Goal: Information Seeking & Learning: Learn about a topic

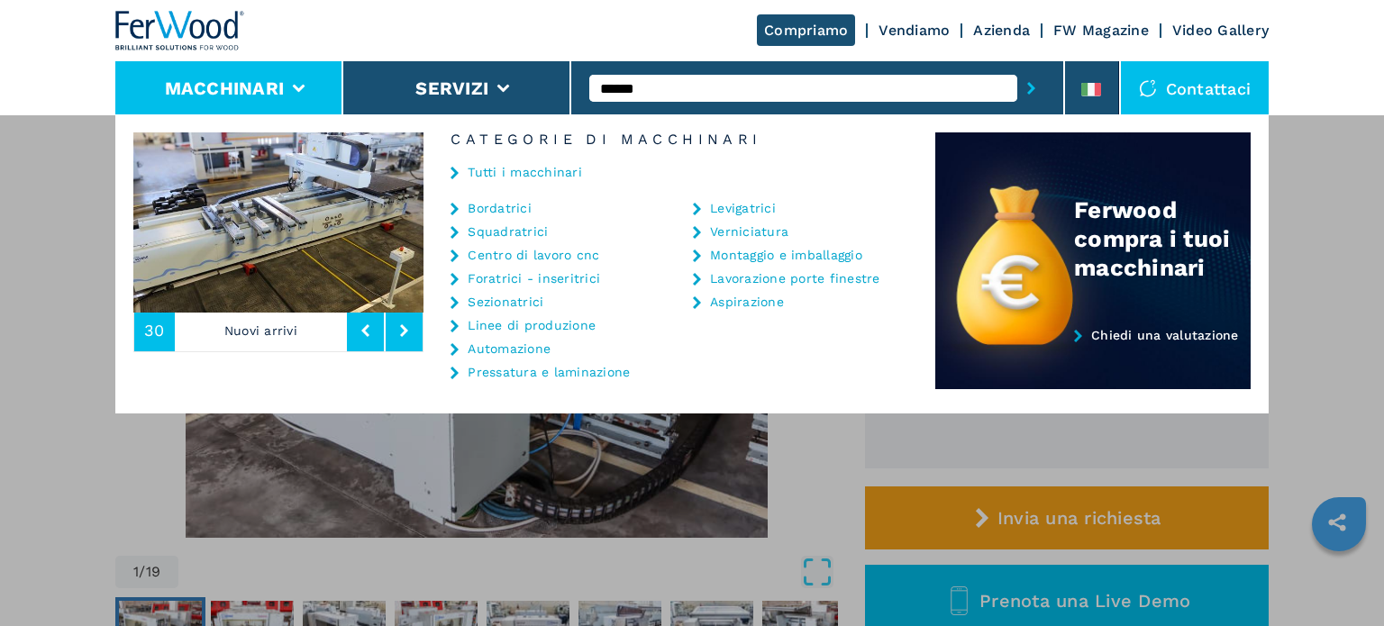
click at [554, 259] on link "Centro di lavoro cnc" at bounding box center [534, 255] width 132 height 13
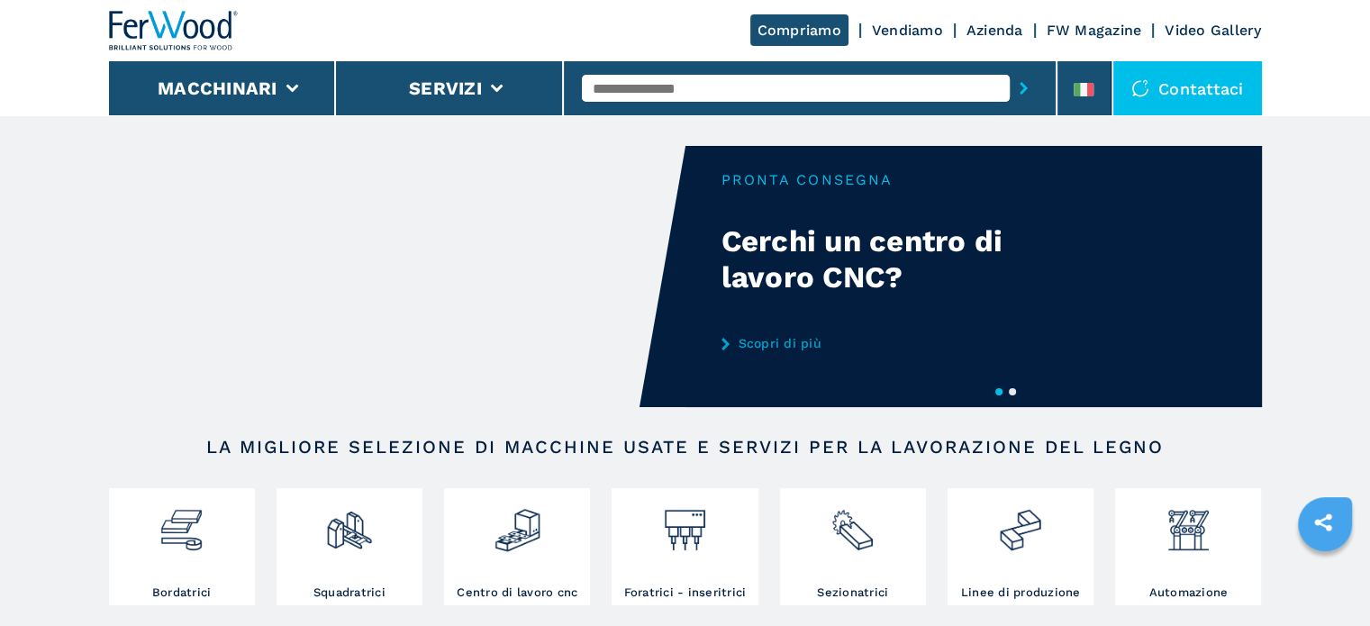
click at [664, 89] on input "text" at bounding box center [796, 88] width 428 height 27
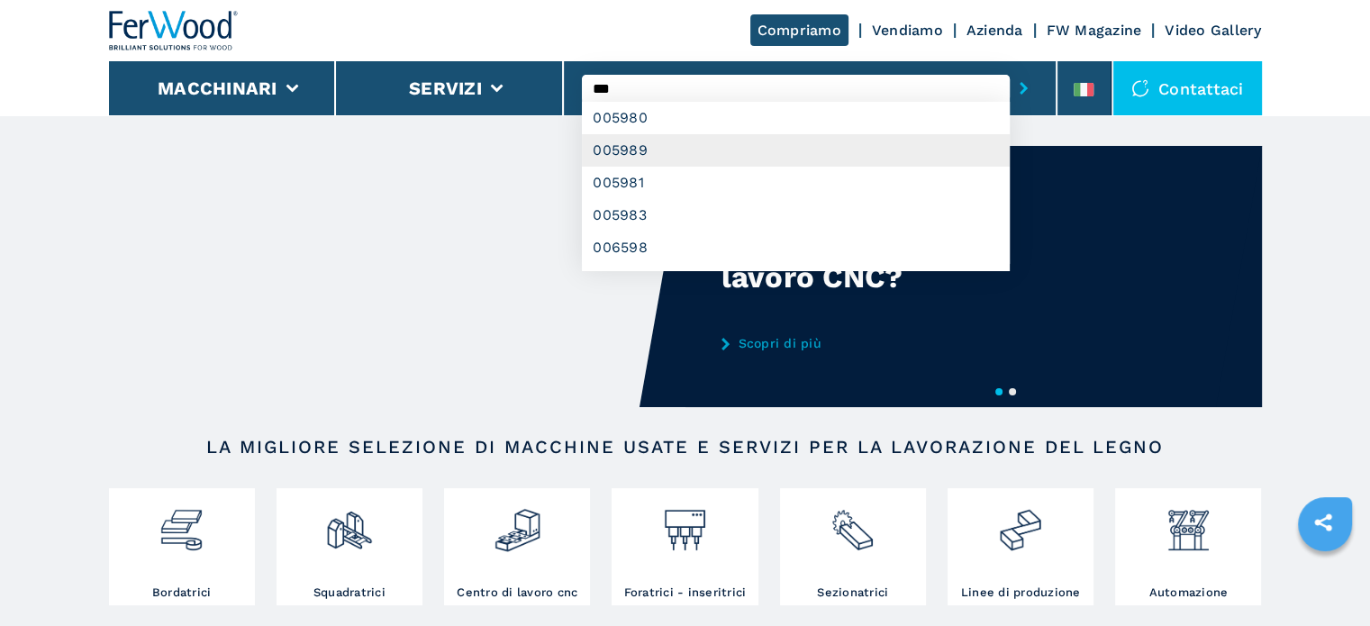
click at [667, 143] on div "005989" at bounding box center [796, 150] width 428 height 32
type input "******"
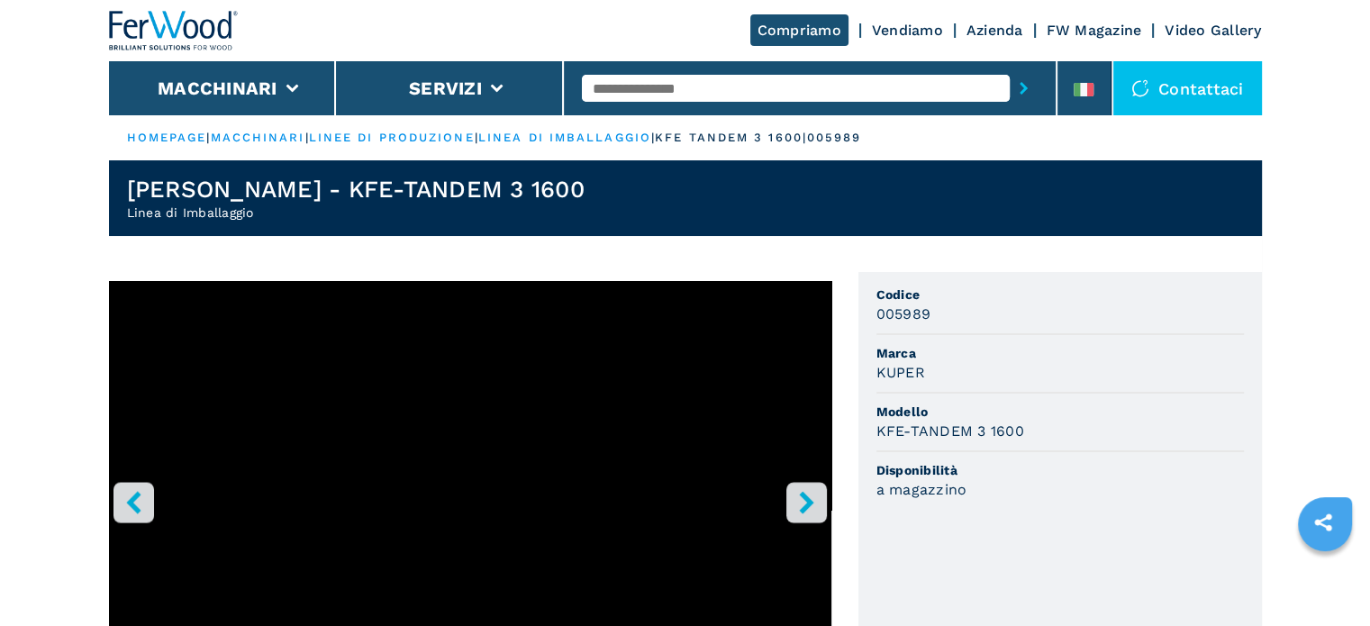
click at [668, 84] on input "text" at bounding box center [796, 88] width 428 height 27
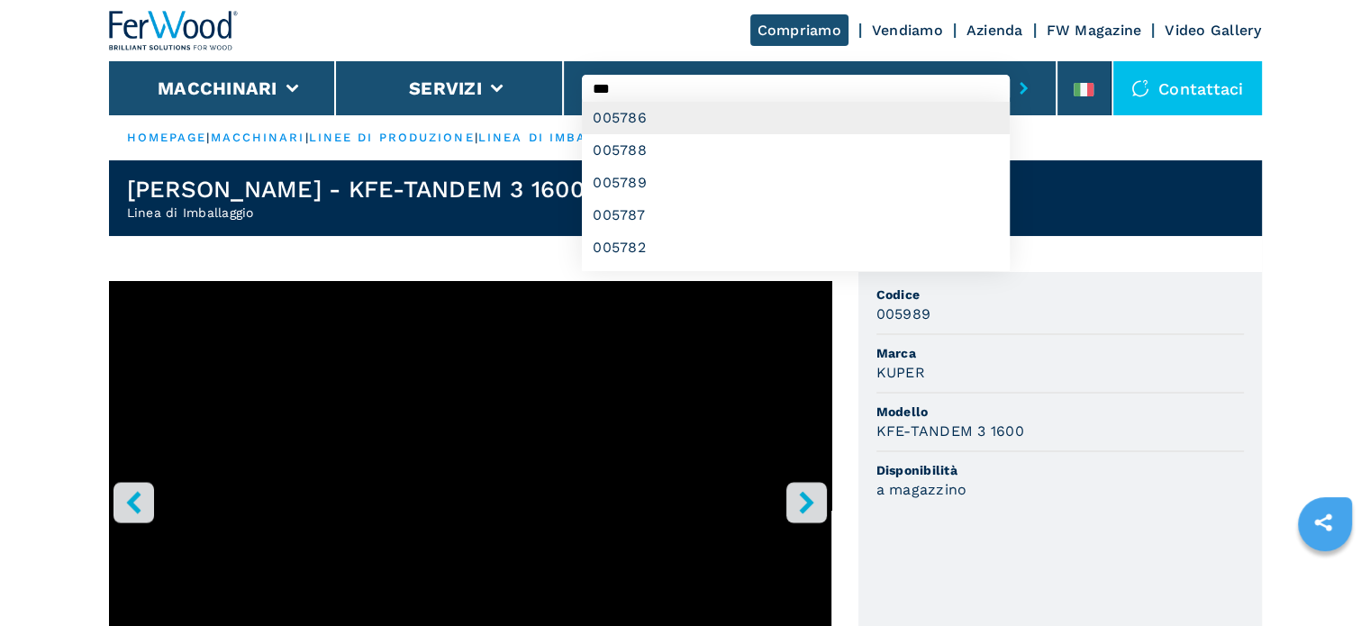
click at [649, 115] on div "005786" at bounding box center [796, 118] width 428 height 32
type input "******"
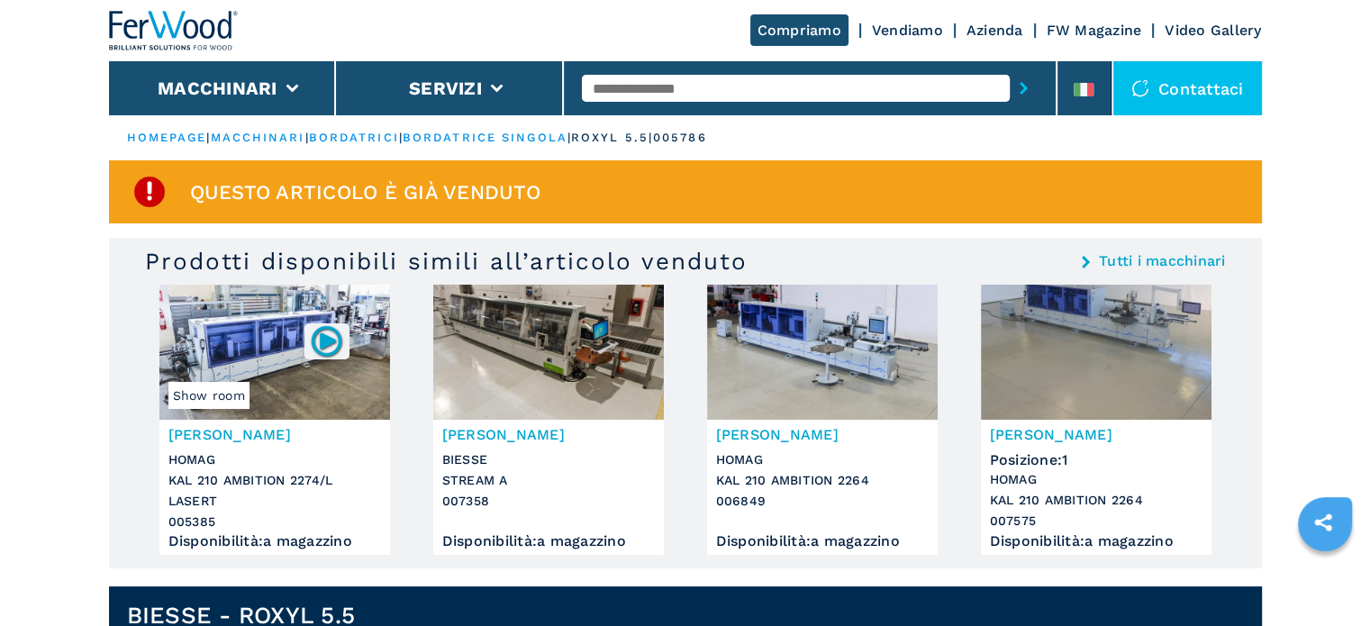
click at [640, 81] on input "text" at bounding box center [796, 88] width 428 height 27
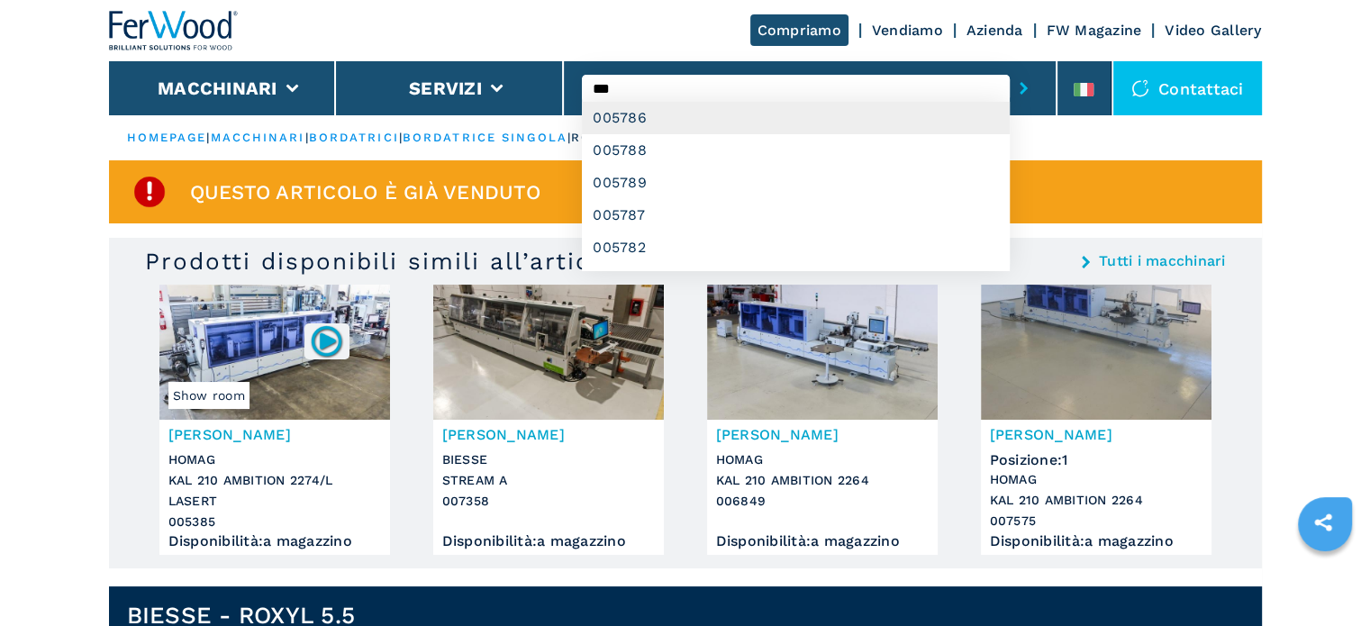
click at [658, 115] on div "005786" at bounding box center [796, 118] width 428 height 32
type input "******"
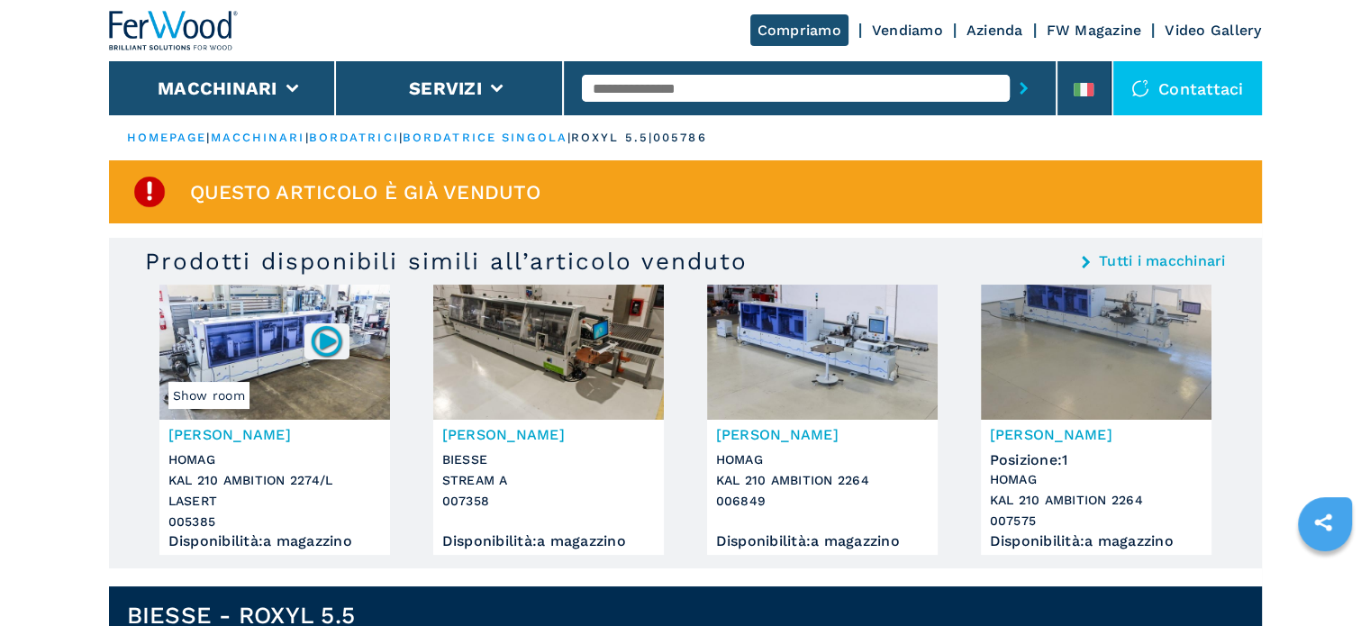
click at [677, 86] on input "text" at bounding box center [796, 88] width 428 height 27
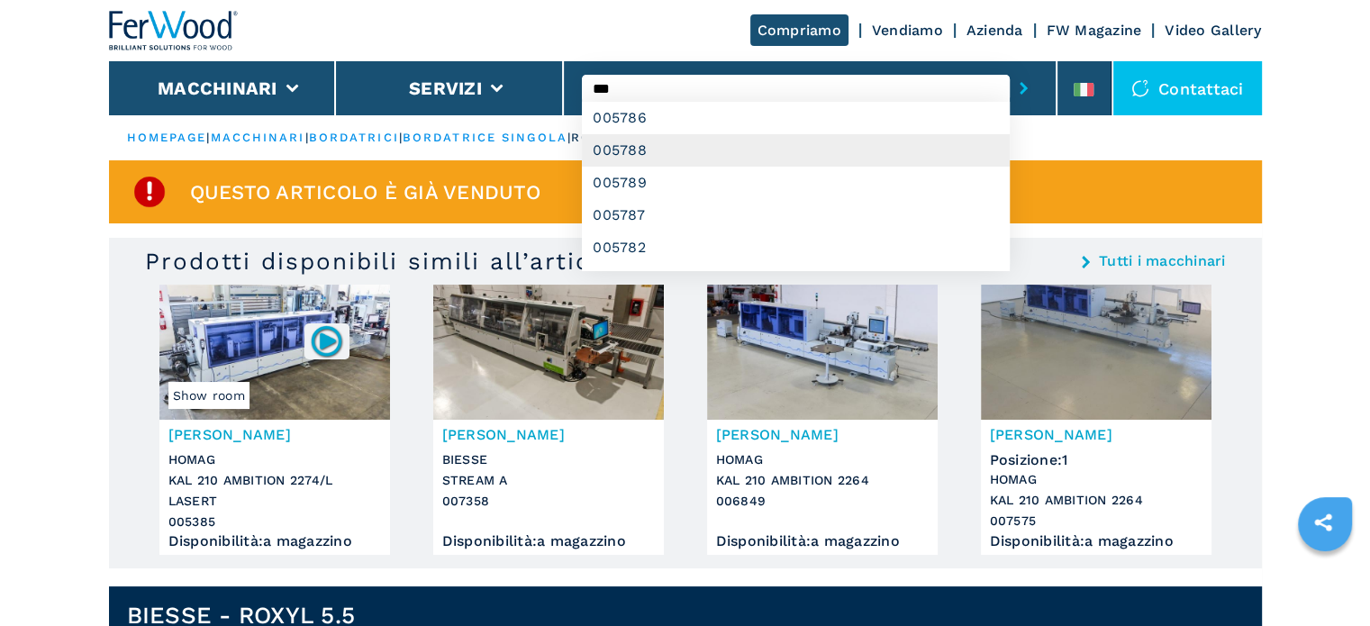
click at [620, 136] on div "005788" at bounding box center [796, 150] width 428 height 32
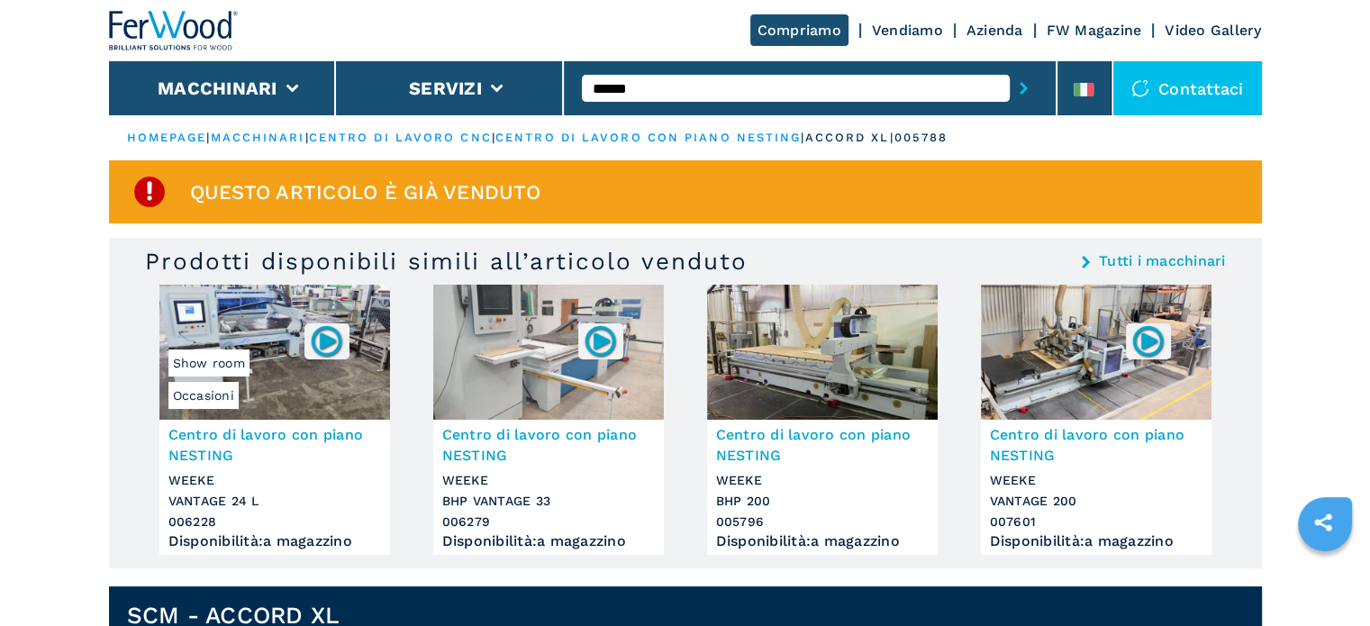
click at [666, 86] on input "******" at bounding box center [796, 88] width 428 height 27
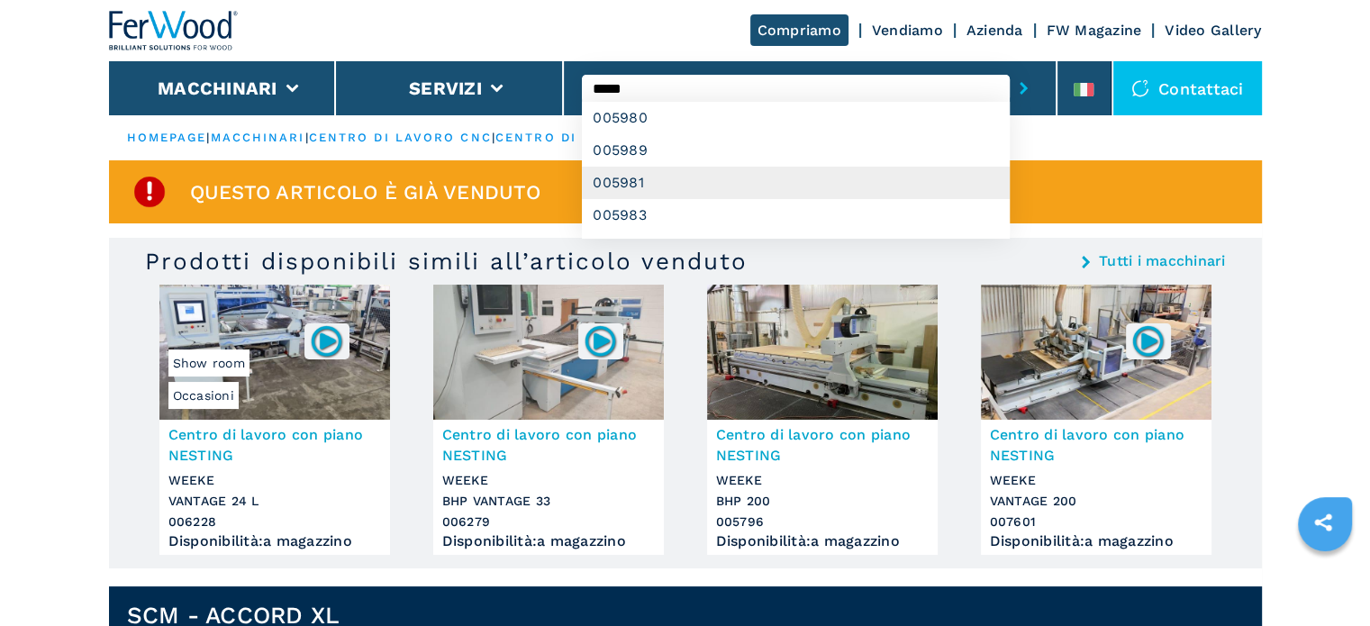
click at [648, 186] on div "005981" at bounding box center [796, 183] width 428 height 32
type input "******"
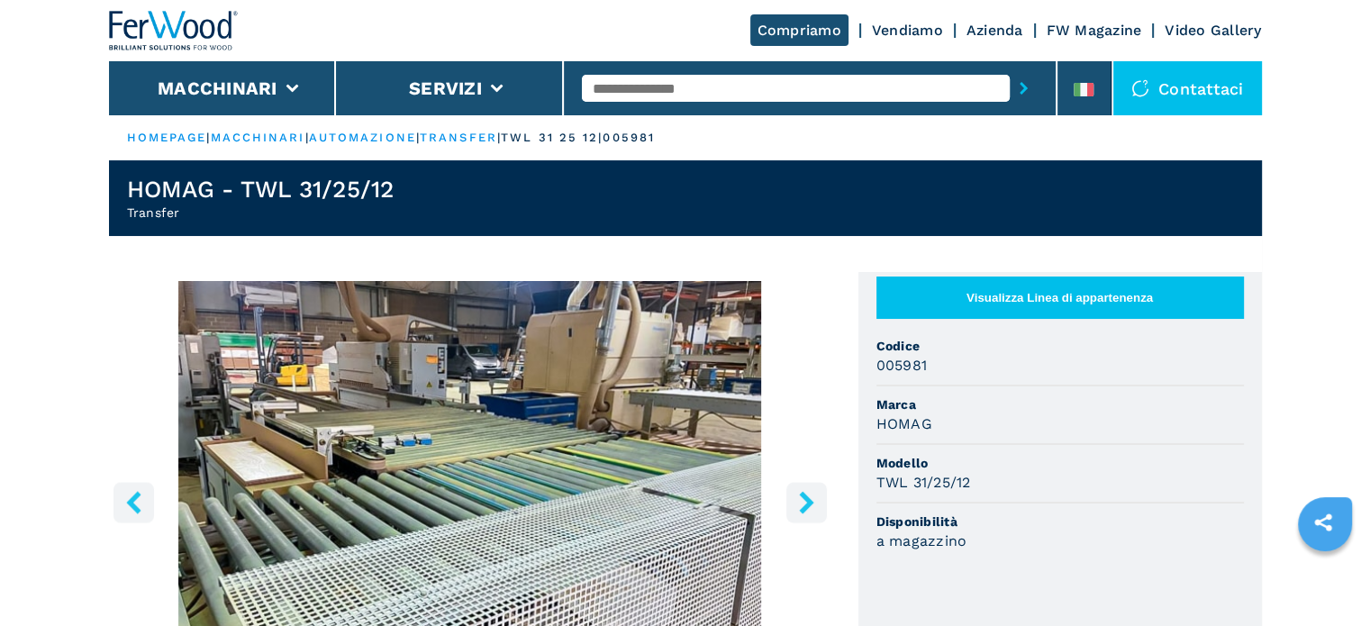
click at [697, 93] on input "text" at bounding box center [796, 88] width 428 height 27
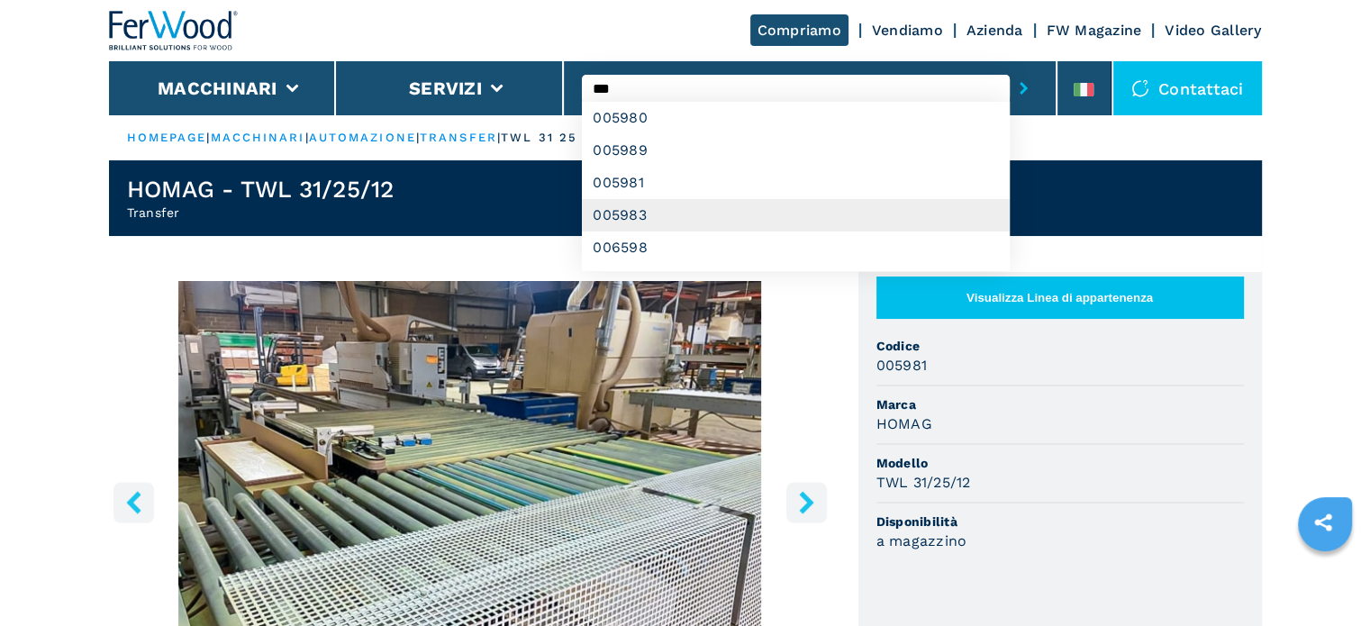
click at [647, 213] on div "005983" at bounding box center [796, 215] width 428 height 32
type input "******"
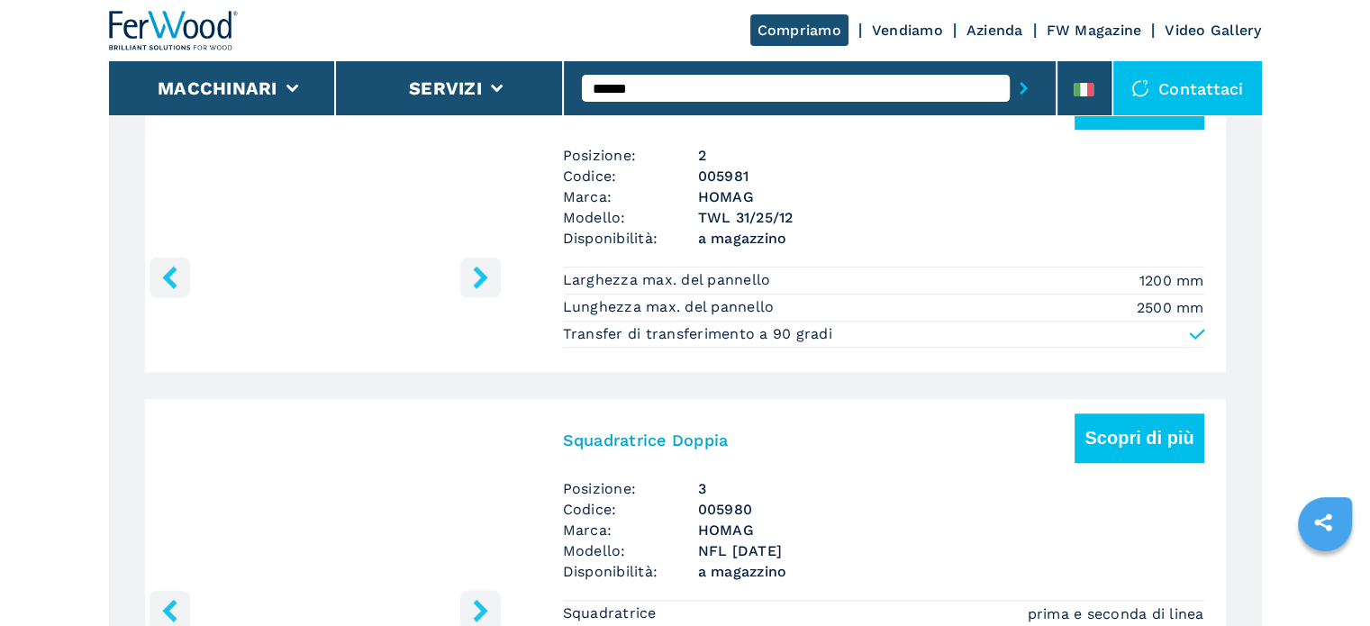
scroll to position [1531, 0]
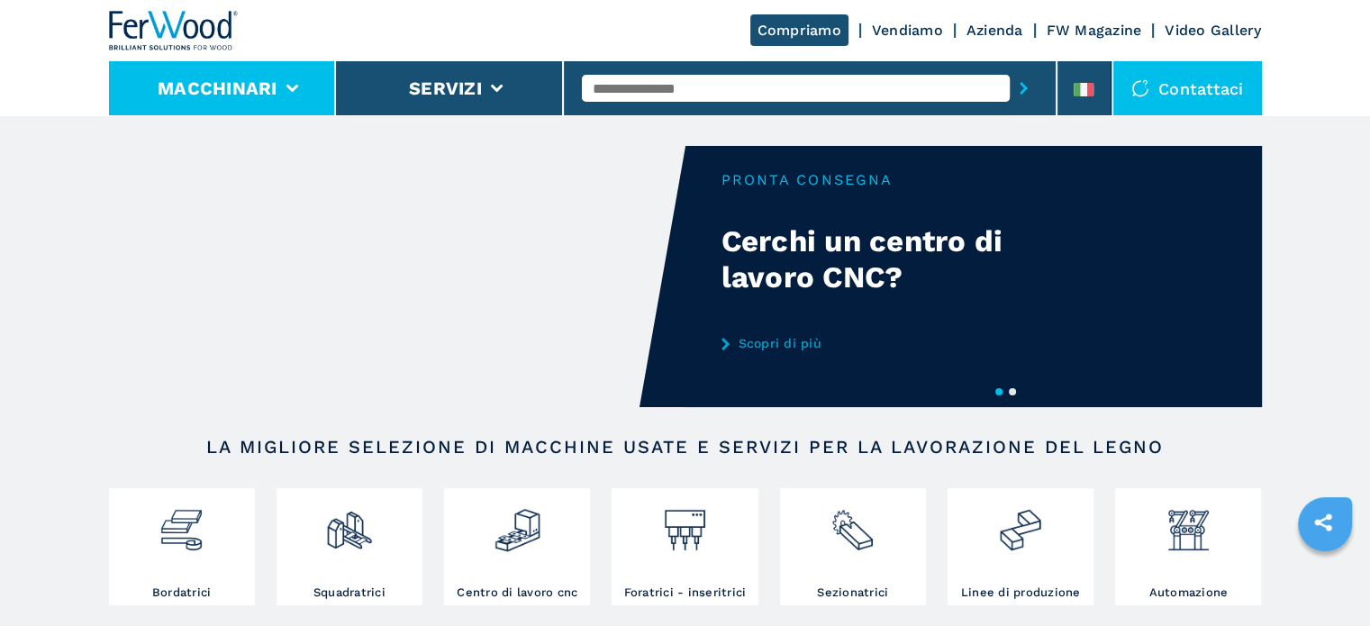
click at [298, 82] on li "Macchinari" at bounding box center [223, 88] width 228 height 54
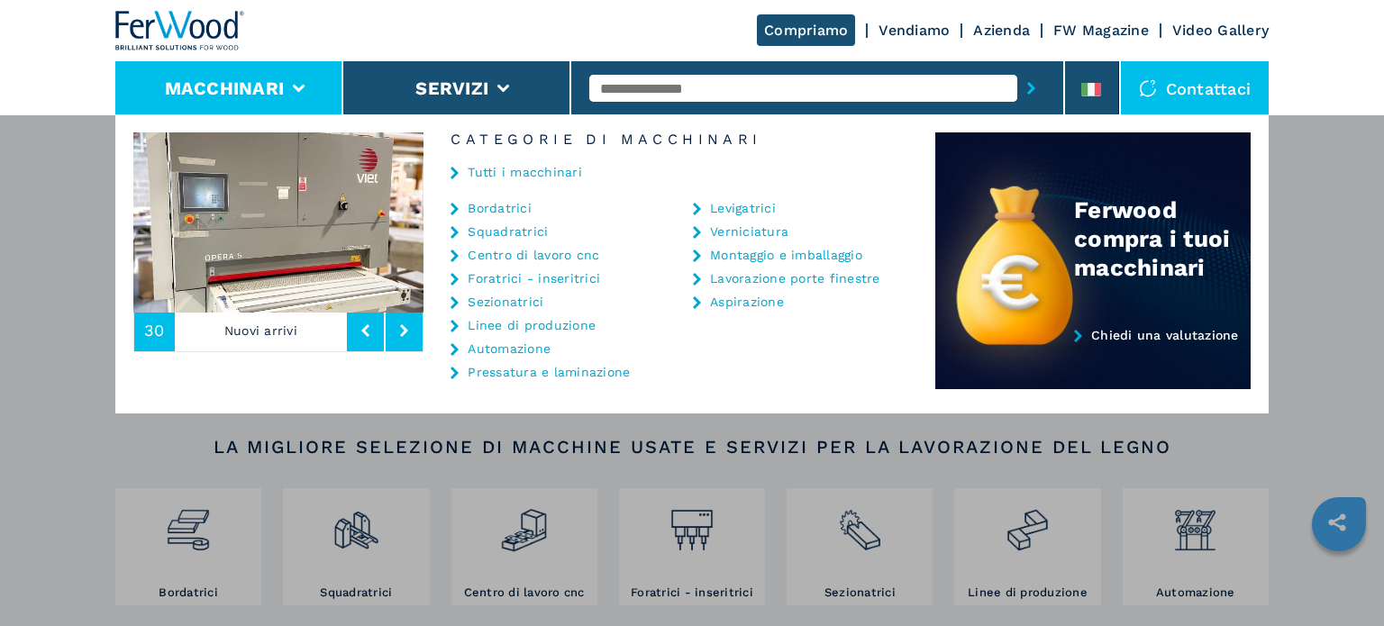
click at [509, 254] on link "Centro di lavoro cnc" at bounding box center [534, 255] width 132 height 13
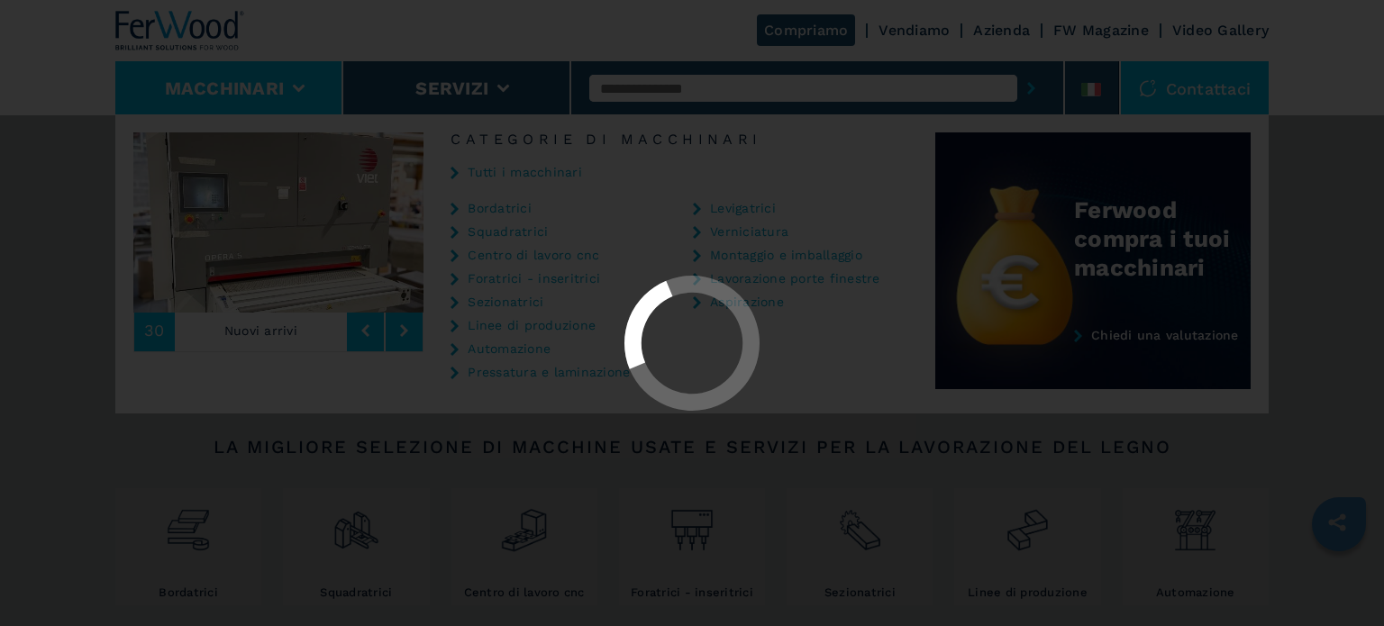
select select "**********"
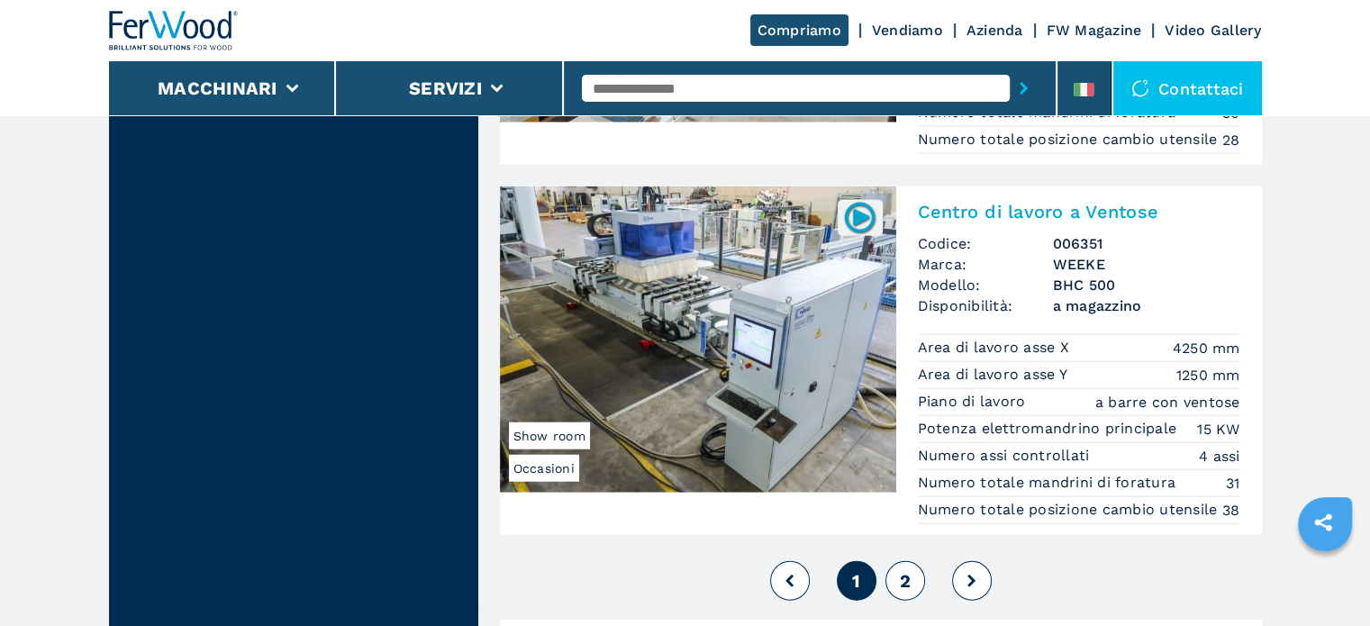
scroll to position [4414, 0]
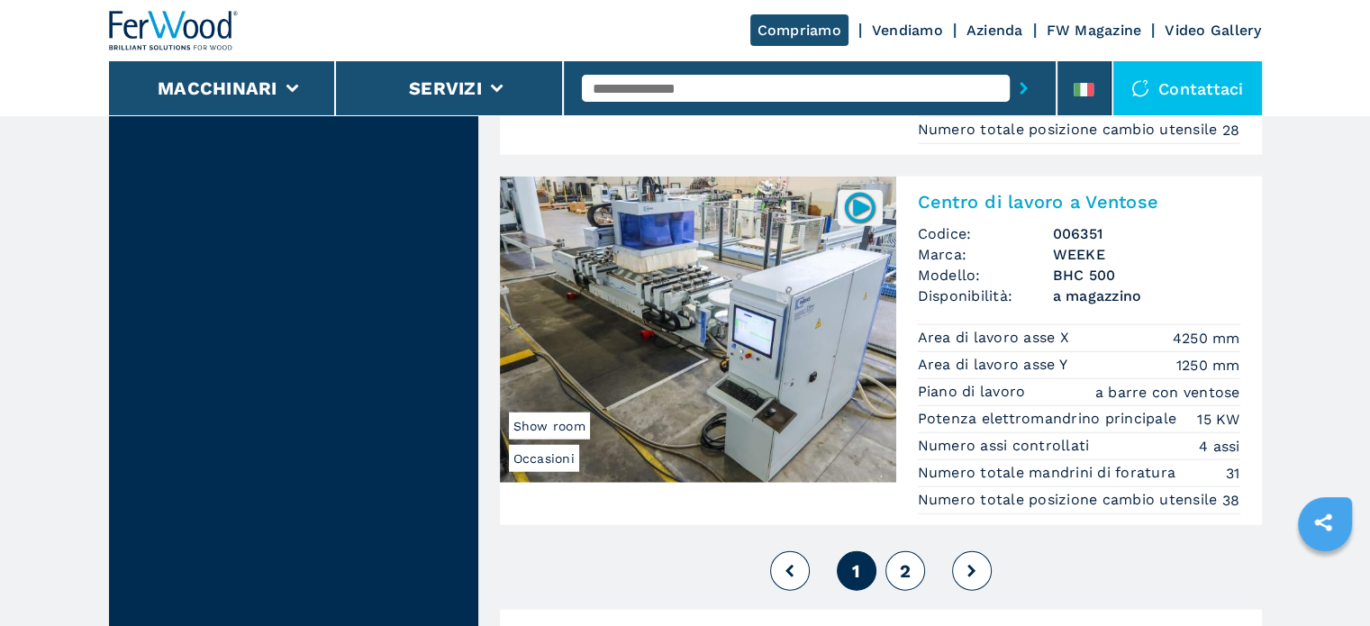
click at [906, 582] on span "2" at bounding box center [904, 571] width 11 height 22
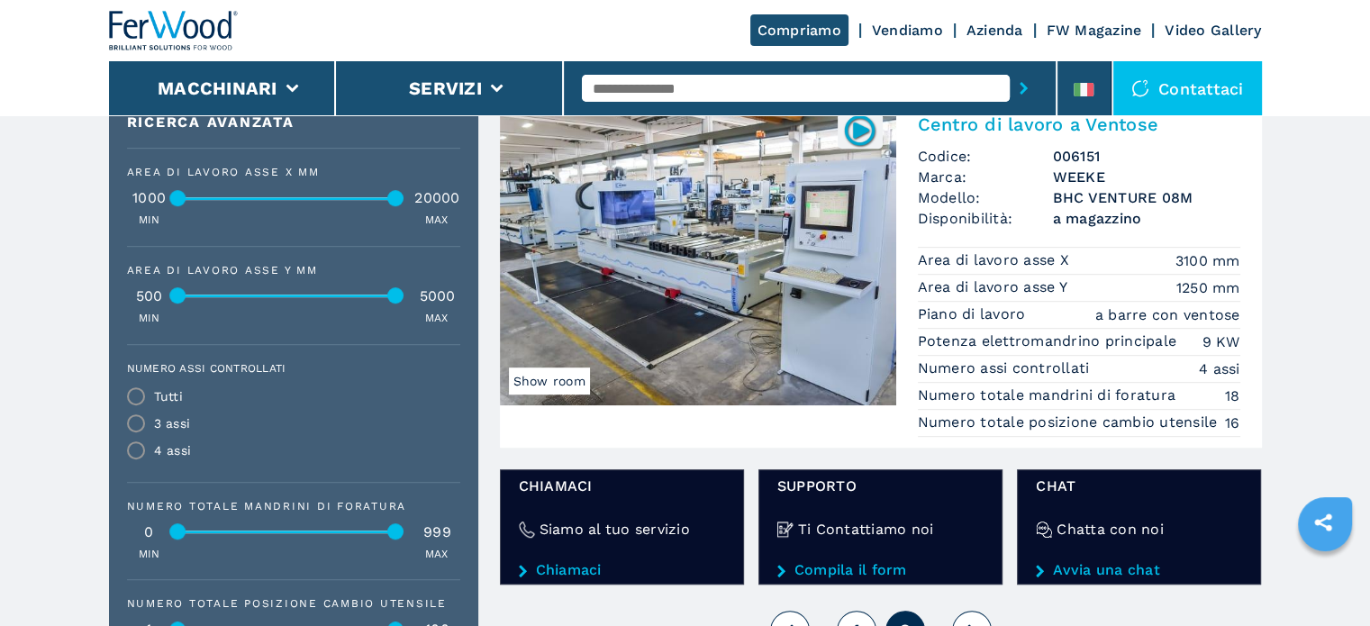
scroll to position [1081, 0]
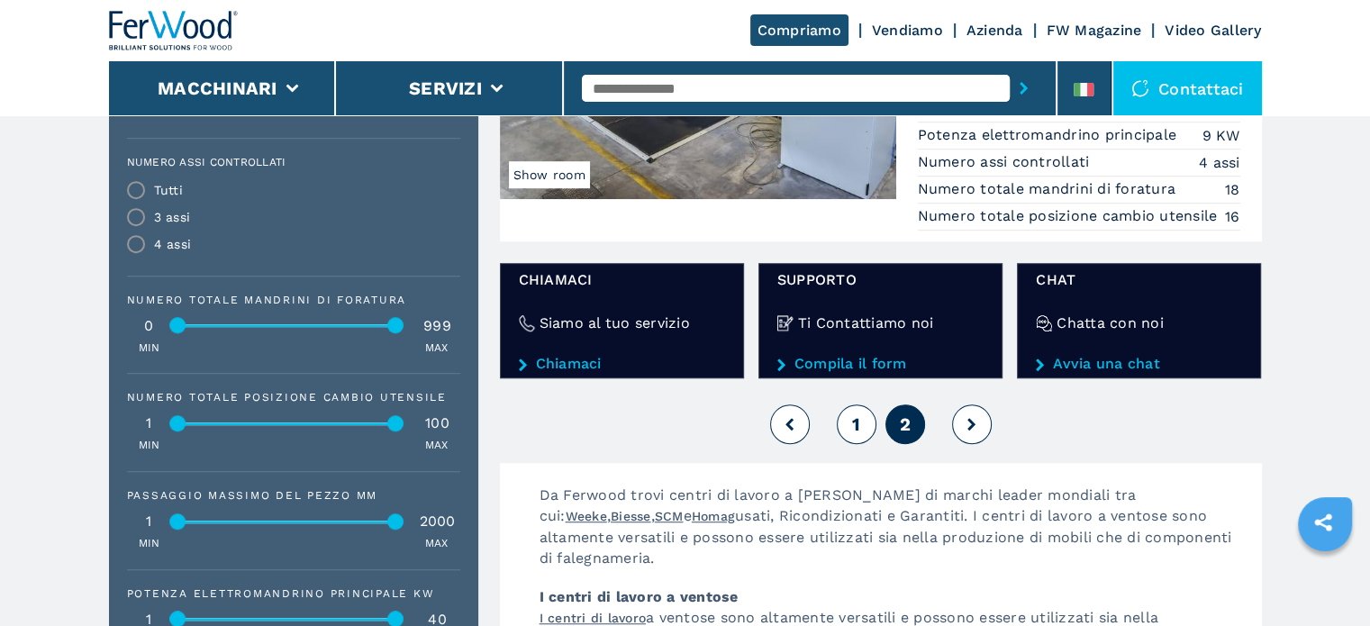
click at [854, 427] on span "1" at bounding box center [856, 424] width 8 height 22
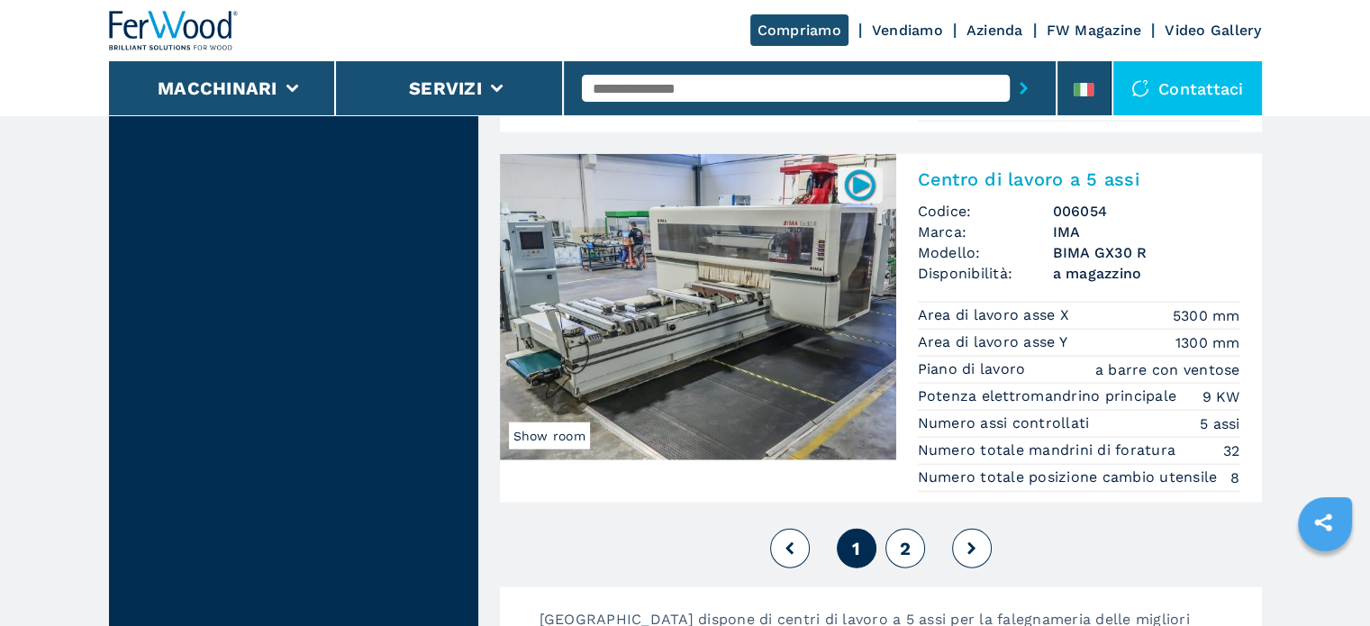
scroll to position [4504, 0]
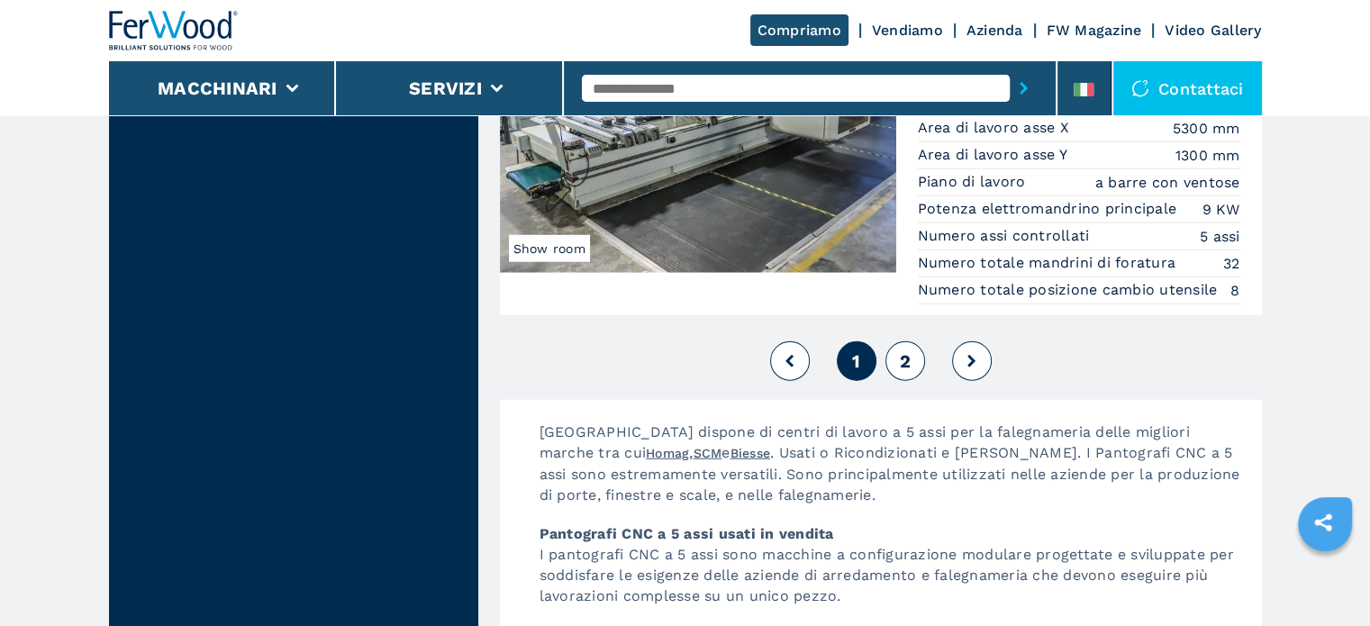
click at [907, 376] on button "2" at bounding box center [906, 361] width 40 height 40
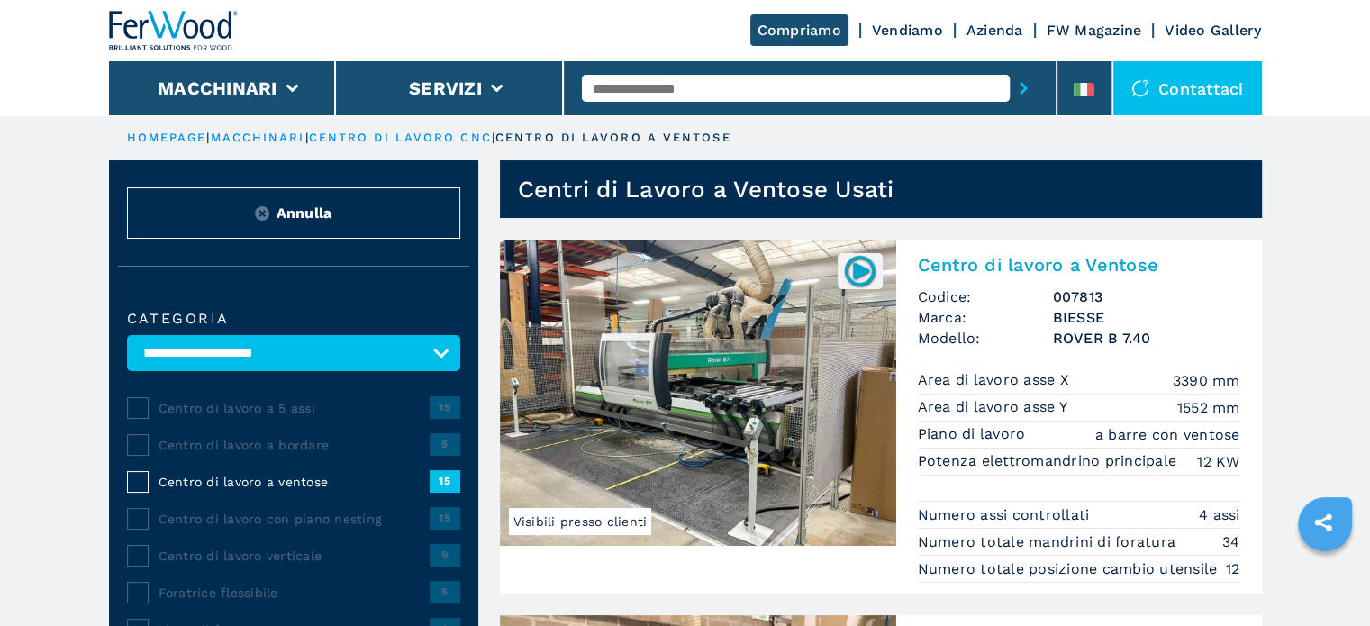
click at [1061, 320] on h3 "BIESSE" at bounding box center [1146, 317] width 187 height 21
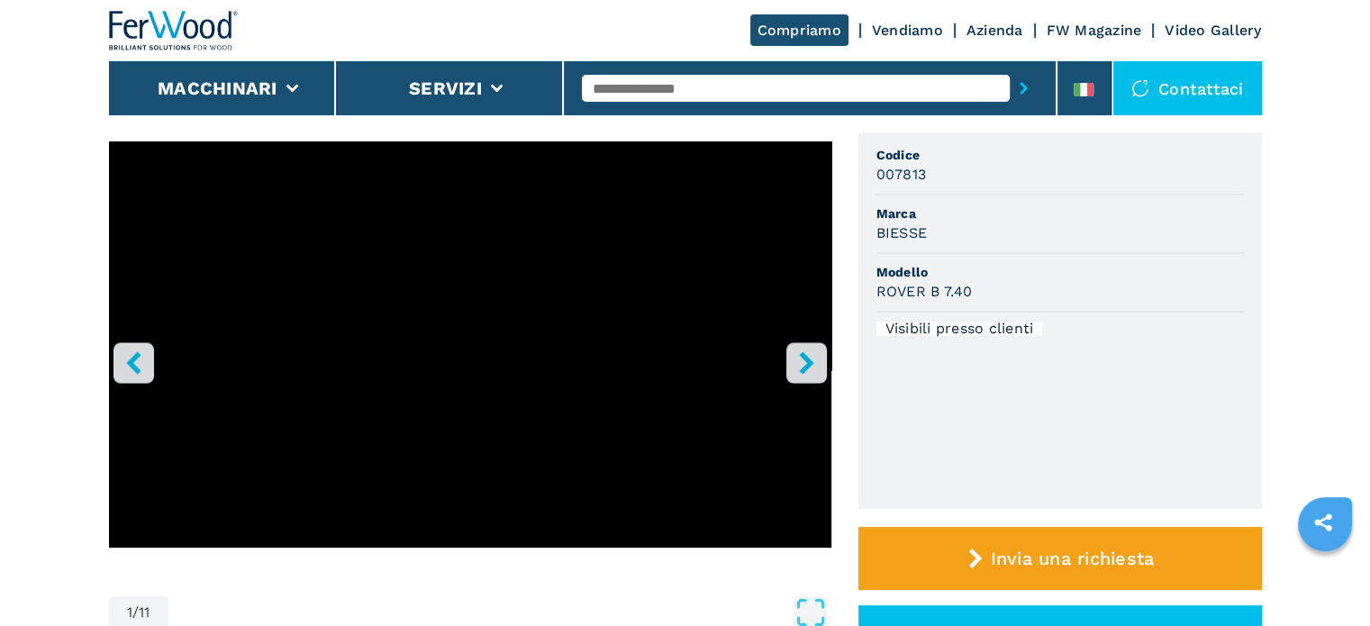
scroll to position [180, 0]
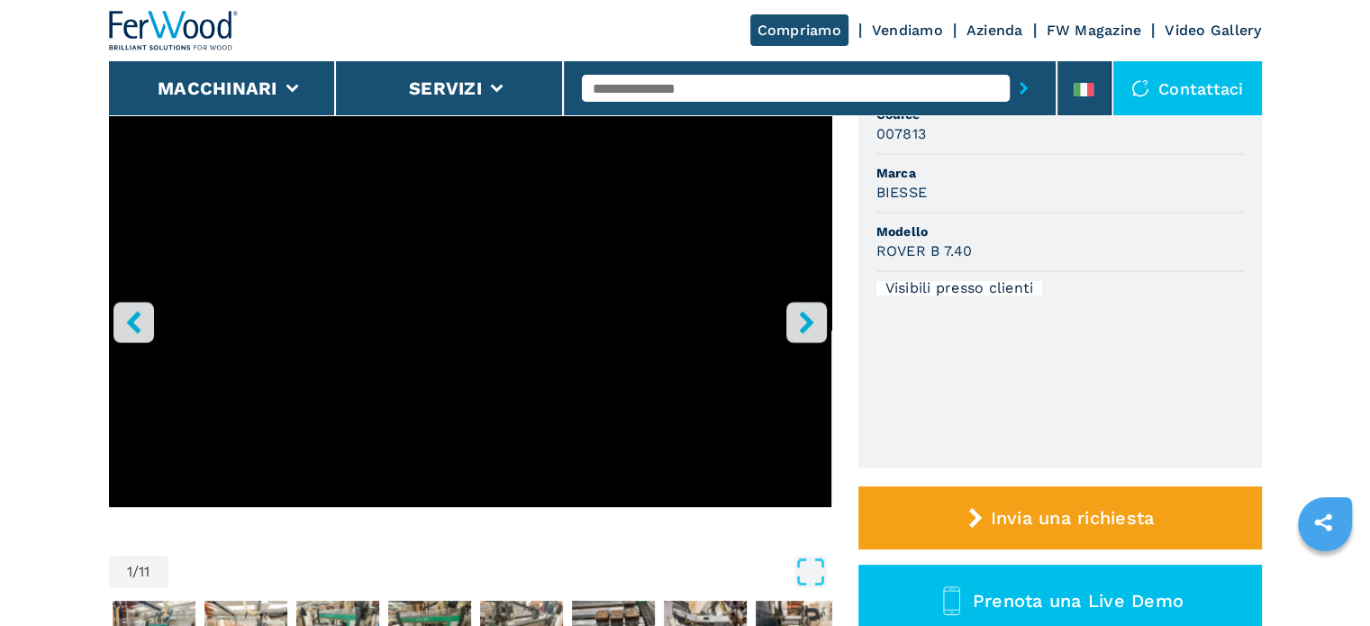
click at [808, 322] on icon "right-button" at bounding box center [806, 322] width 14 height 23
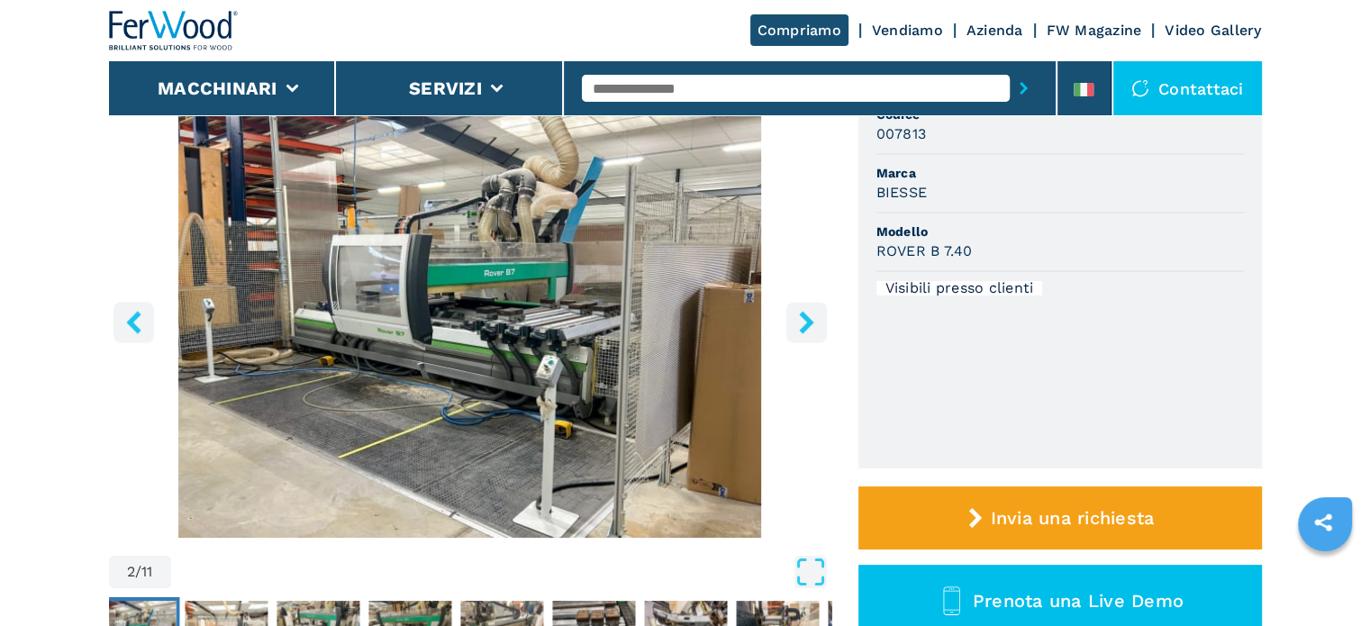
click at [808, 322] on icon "right-button" at bounding box center [806, 322] width 14 height 23
click at [805, 323] on icon "right-button" at bounding box center [806, 322] width 14 height 23
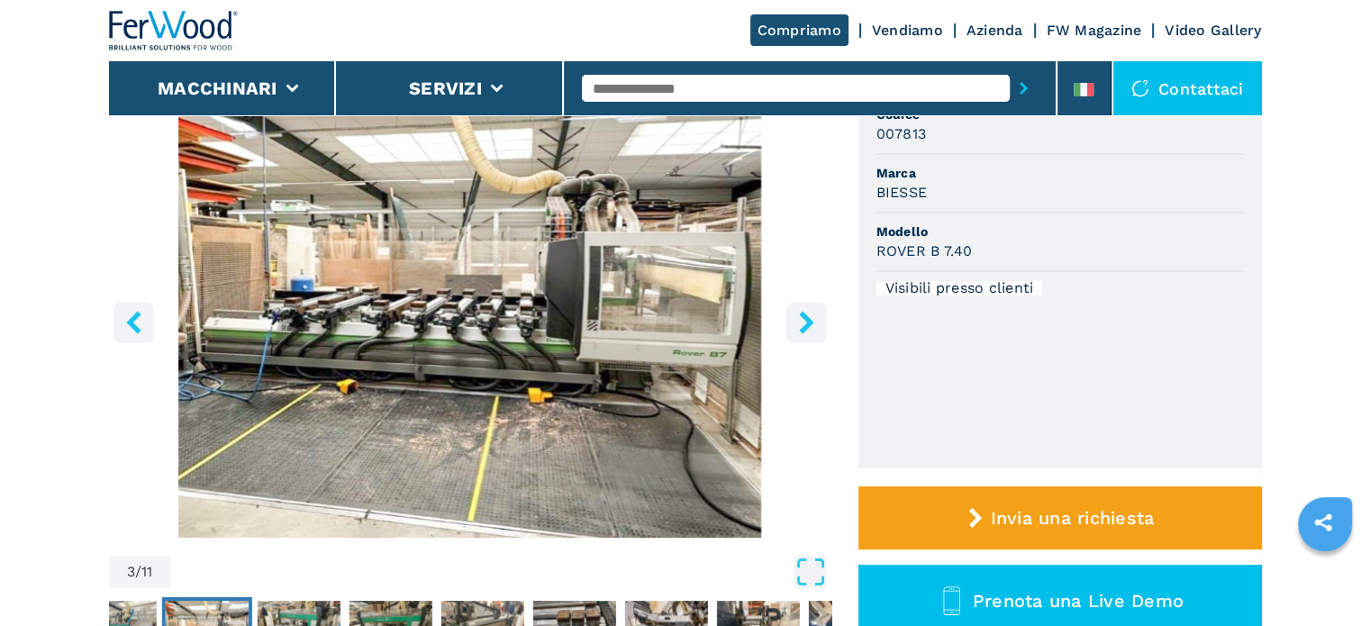
click at [805, 322] on icon "right-button" at bounding box center [806, 322] width 23 height 23
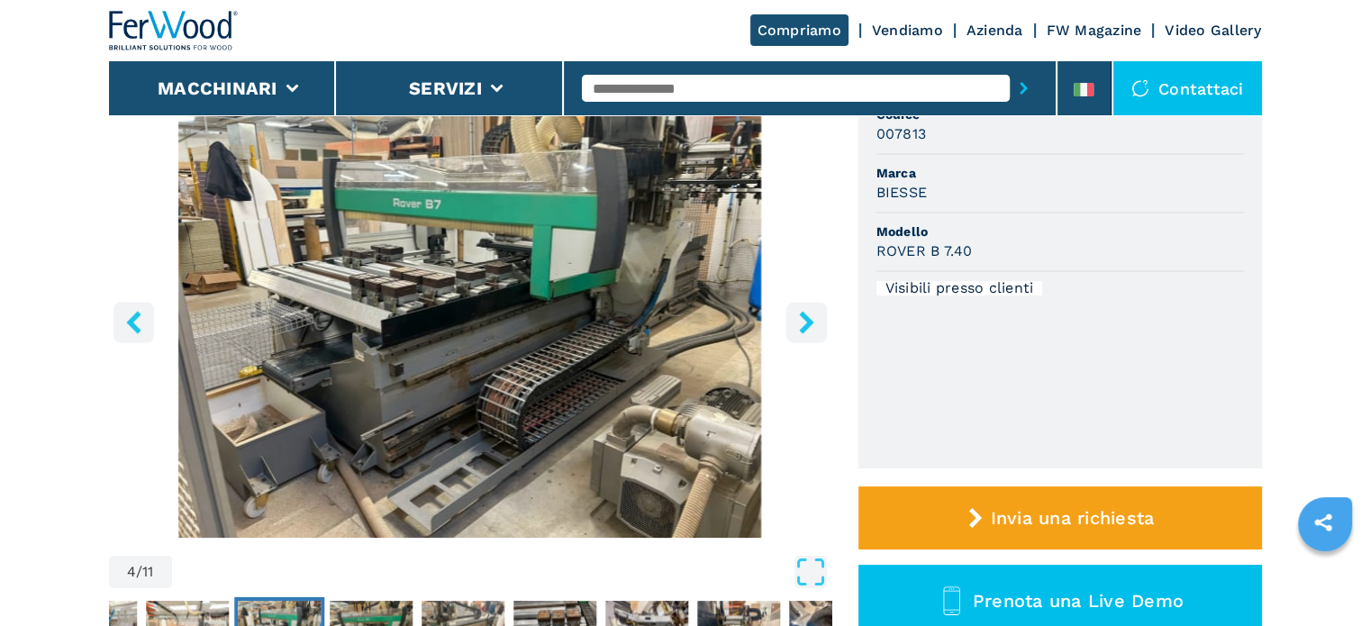
click at [805, 322] on icon "right-button" at bounding box center [806, 322] width 23 height 23
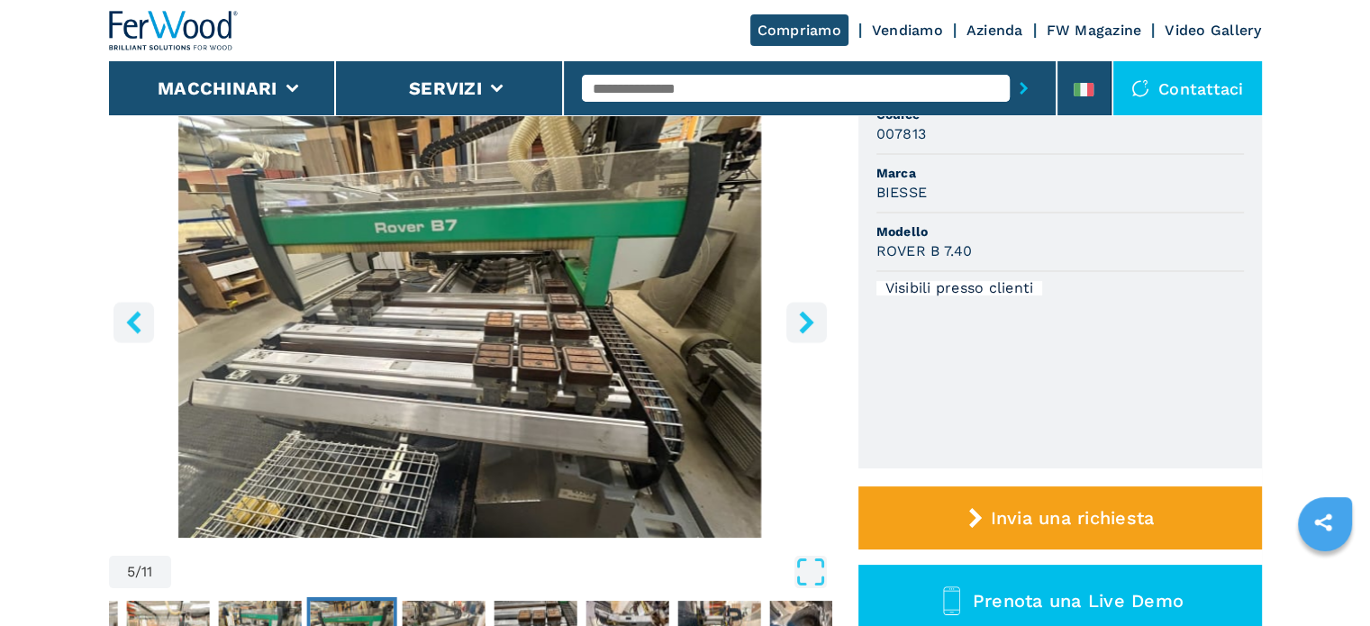
click at [804, 321] on icon "right-button" at bounding box center [806, 322] width 23 height 23
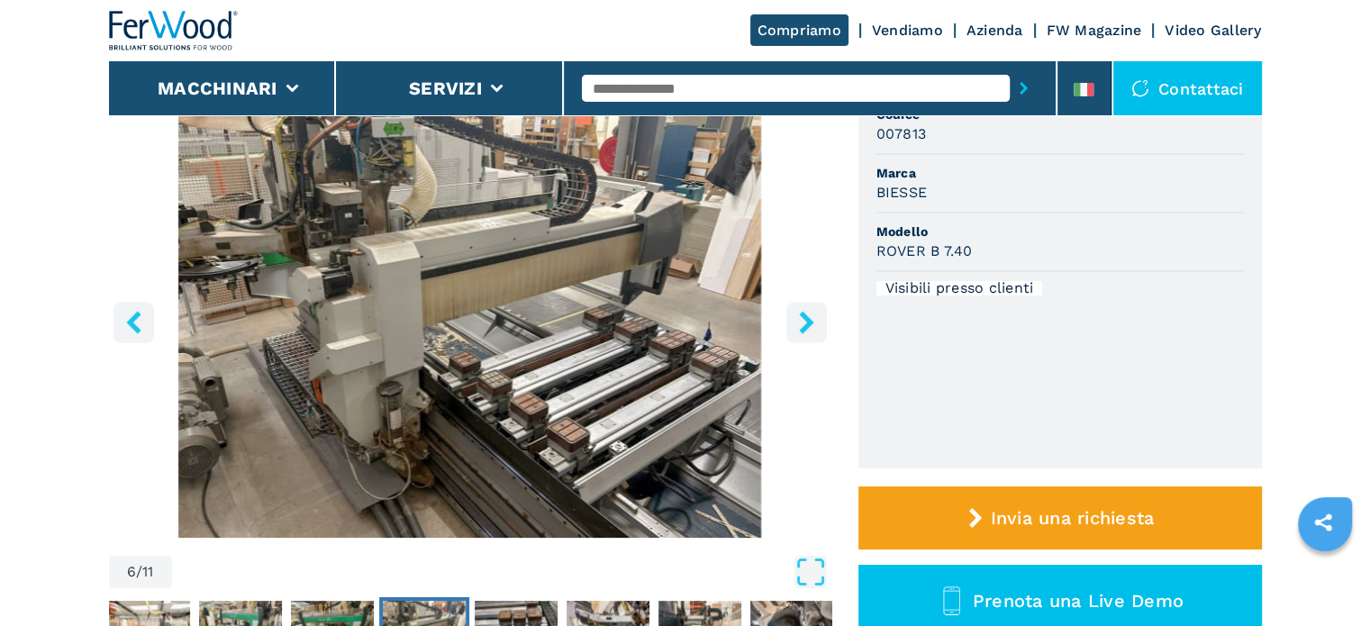
click at [807, 328] on icon "right-button" at bounding box center [806, 322] width 23 height 23
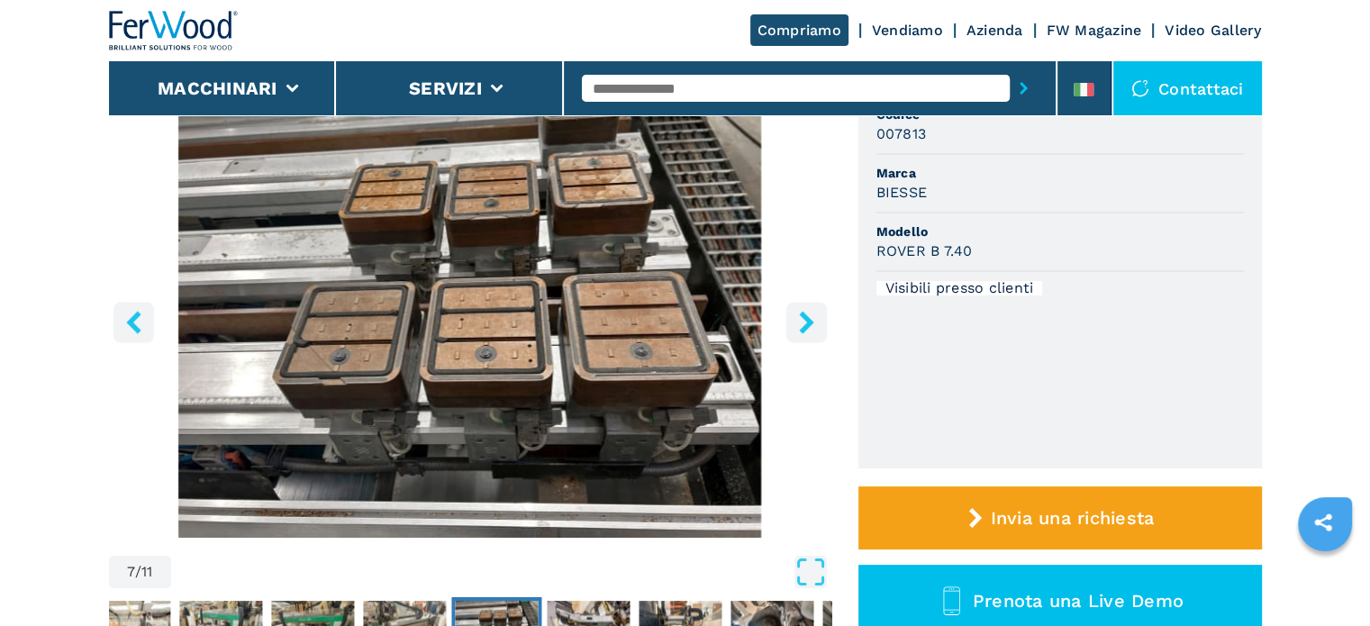
click at [806, 330] on icon "right-button" at bounding box center [806, 322] width 23 height 23
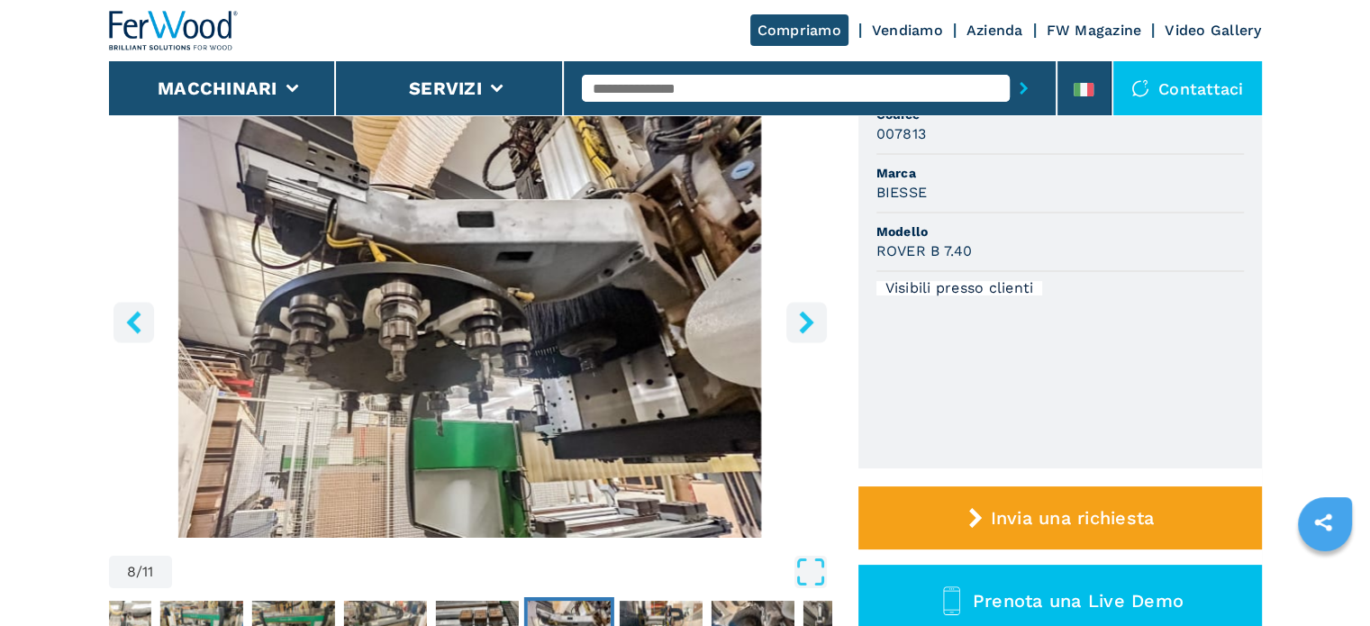
click at [806, 330] on icon "right-button" at bounding box center [806, 322] width 23 height 23
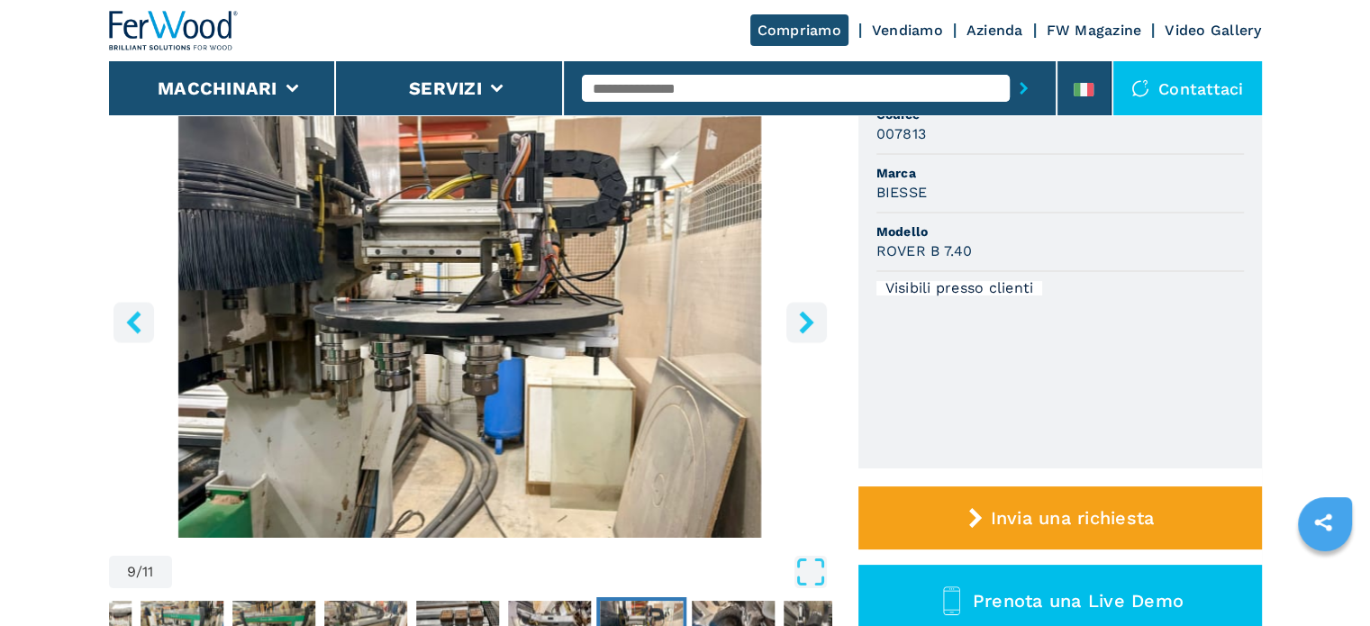
click at [806, 330] on icon "right-button" at bounding box center [806, 322] width 23 height 23
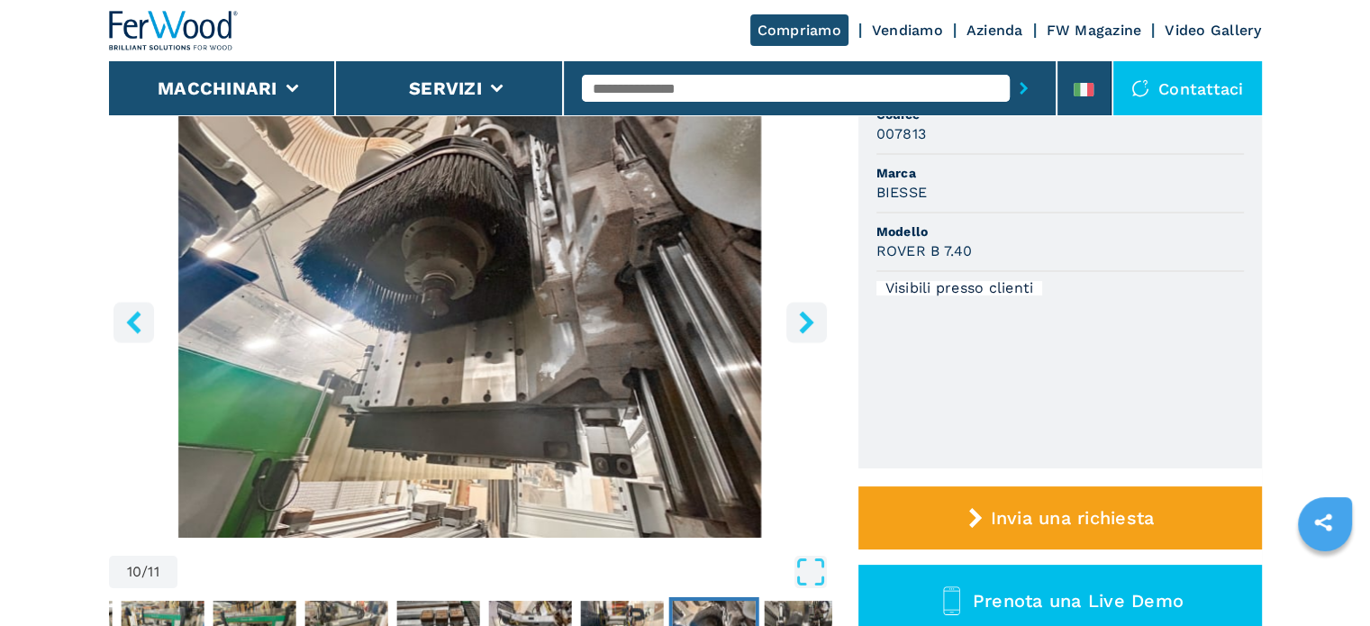
click at [806, 330] on icon "right-button" at bounding box center [806, 322] width 23 height 23
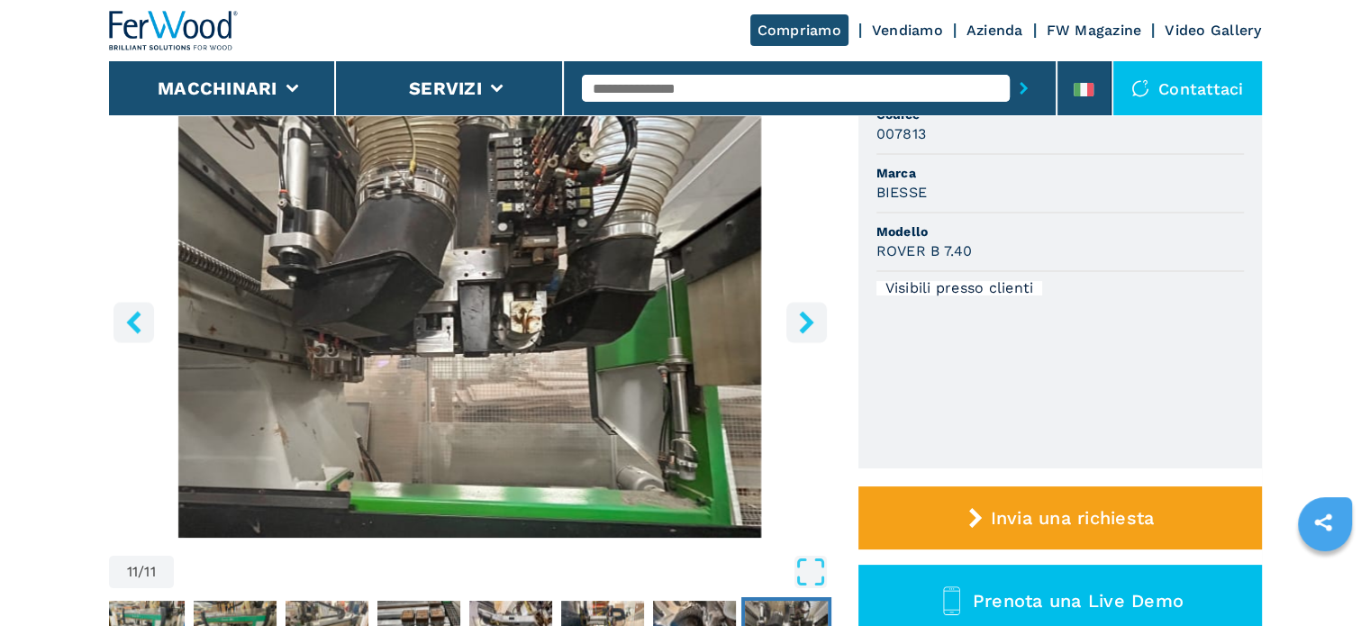
click at [806, 330] on icon "right-button" at bounding box center [806, 322] width 23 height 23
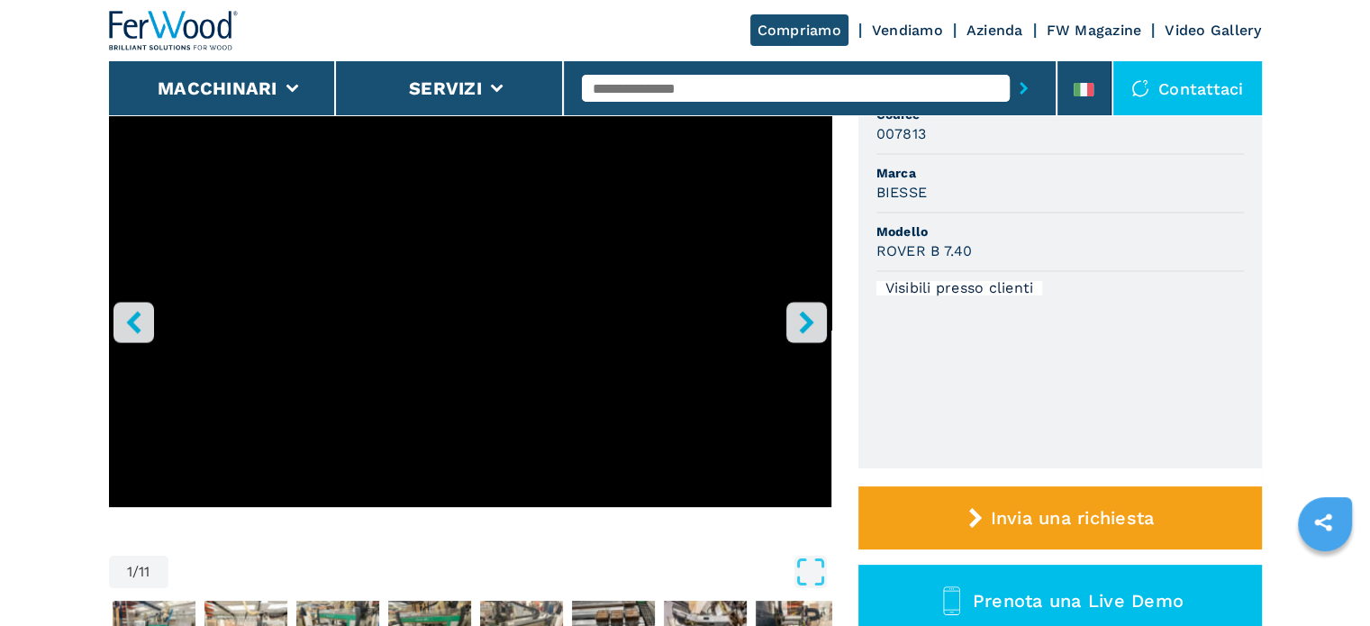
click at [806, 330] on icon "right-button" at bounding box center [806, 322] width 23 height 23
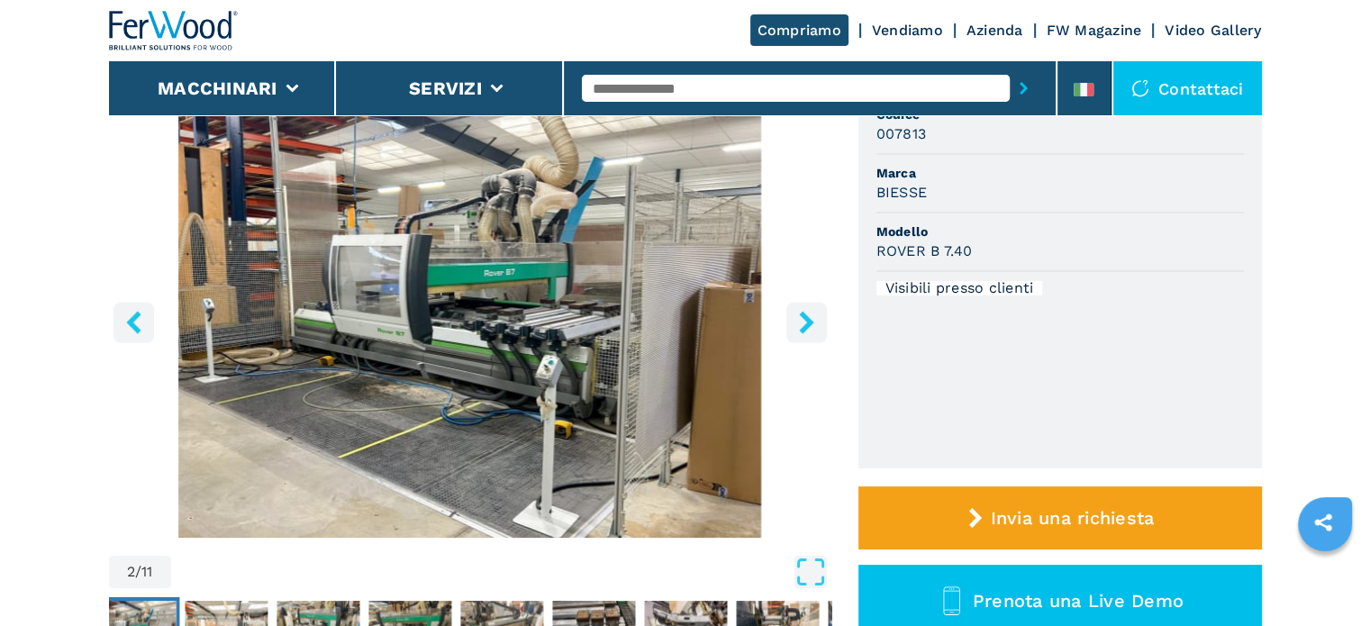
click at [805, 332] on icon "right-button" at bounding box center [806, 322] width 23 height 23
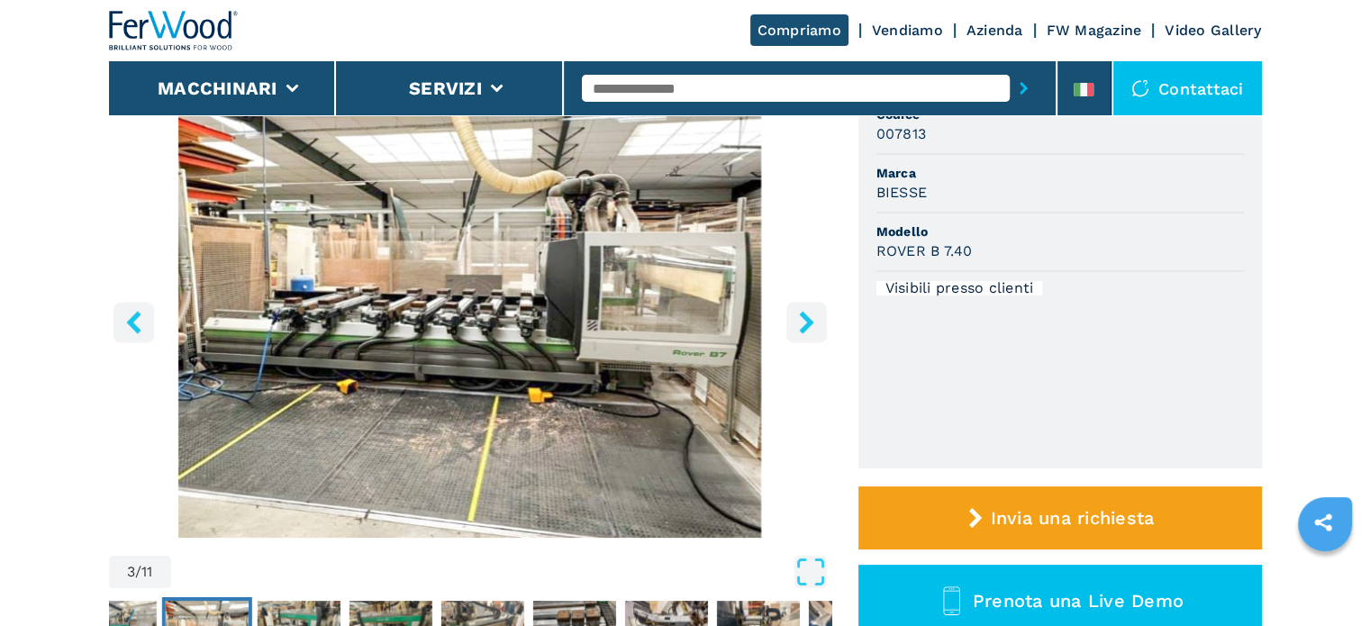
click at [810, 319] on icon "right-button" at bounding box center [806, 322] width 14 height 23
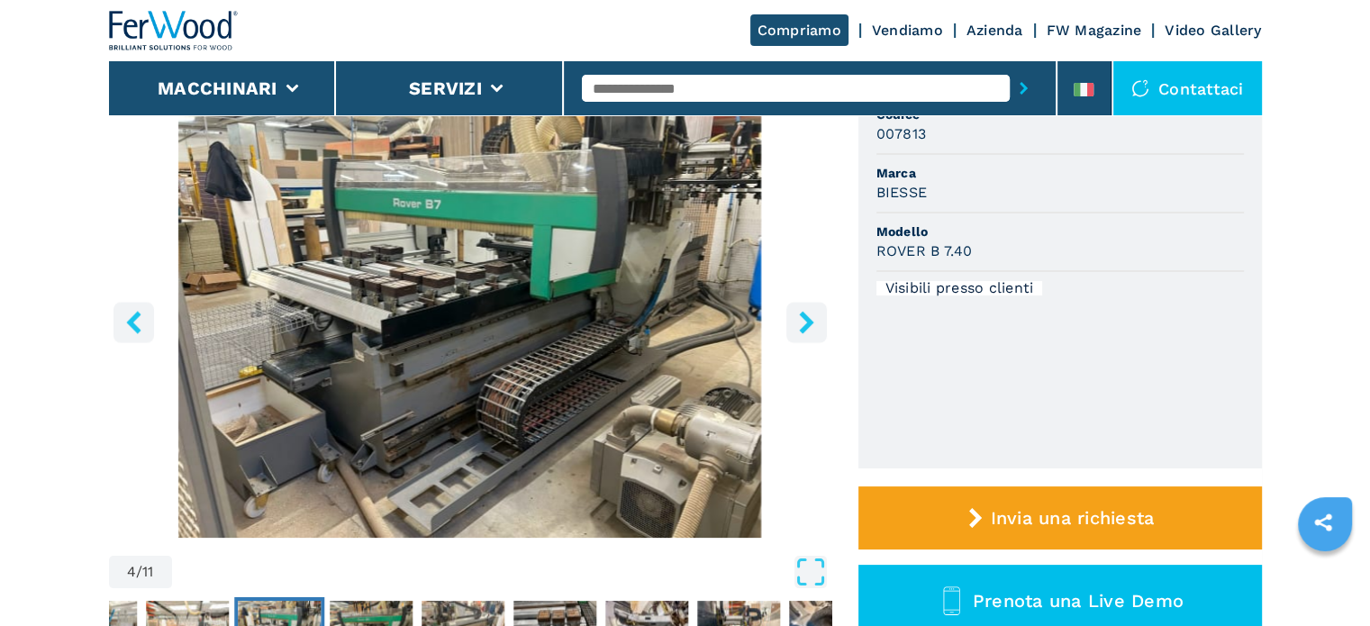
click at [810, 319] on icon "right-button" at bounding box center [806, 322] width 14 height 23
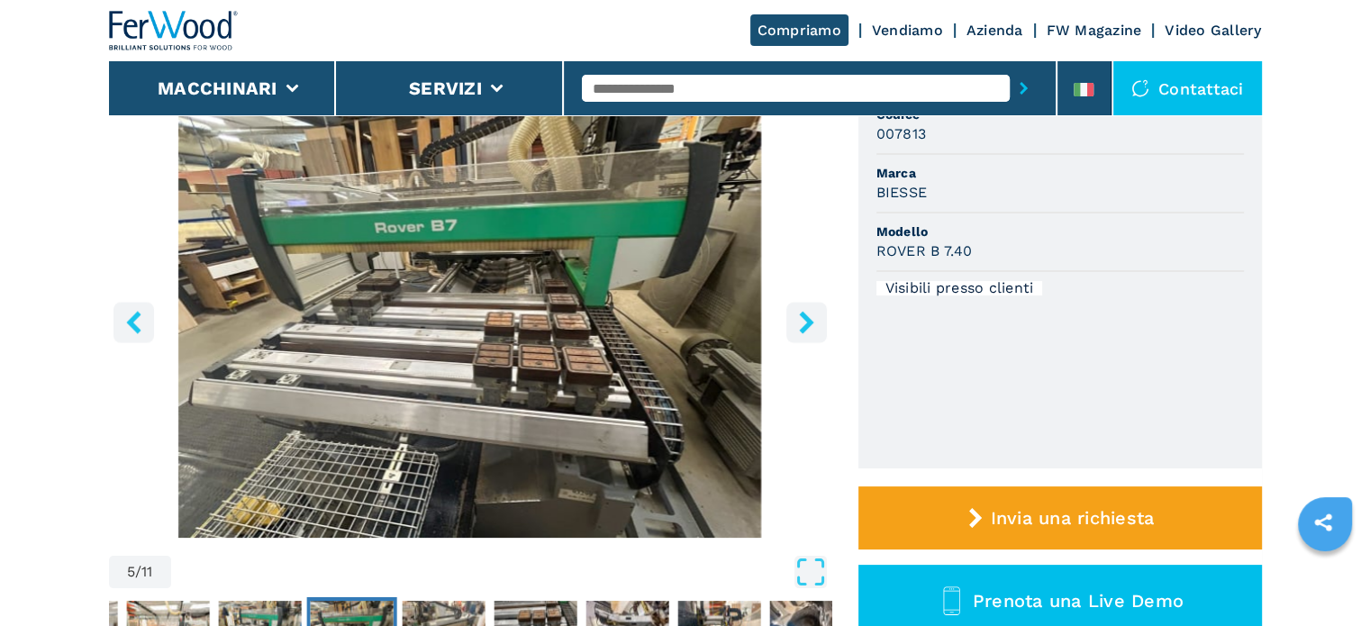
click at [796, 328] on icon "right-button" at bounding box center [806, 322] width 23 height 23
